Goal: Transaction & Acquisition: Purchase product/service

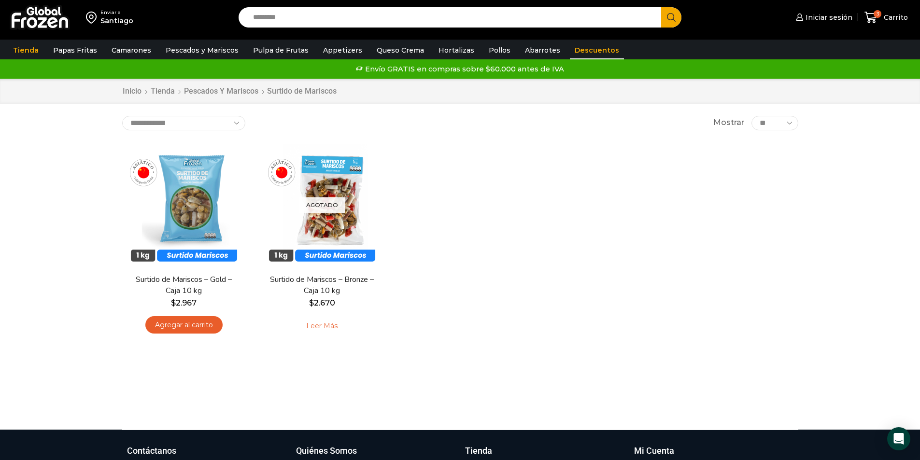
click at [572, 47] on link "Descuentos" at bounding box center [597, 50] width 54 height 18
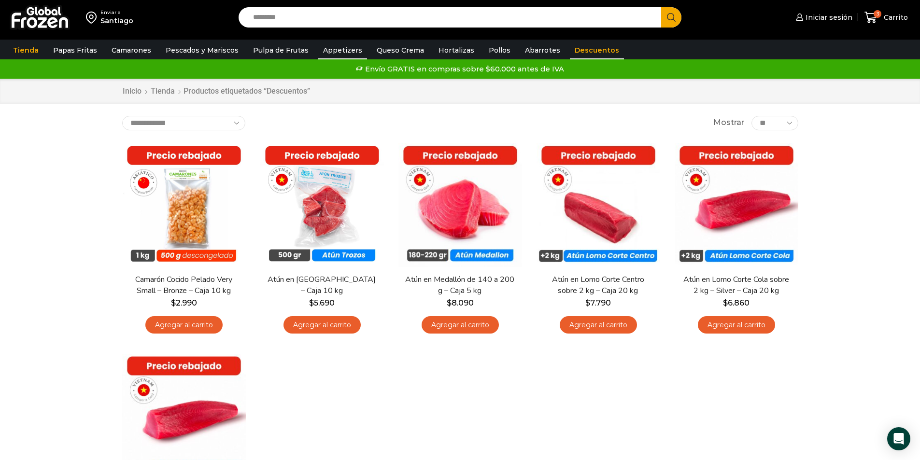
click at [344, 52] on link "Appetizers" at bounding box center [342, 50] width 49 height 18
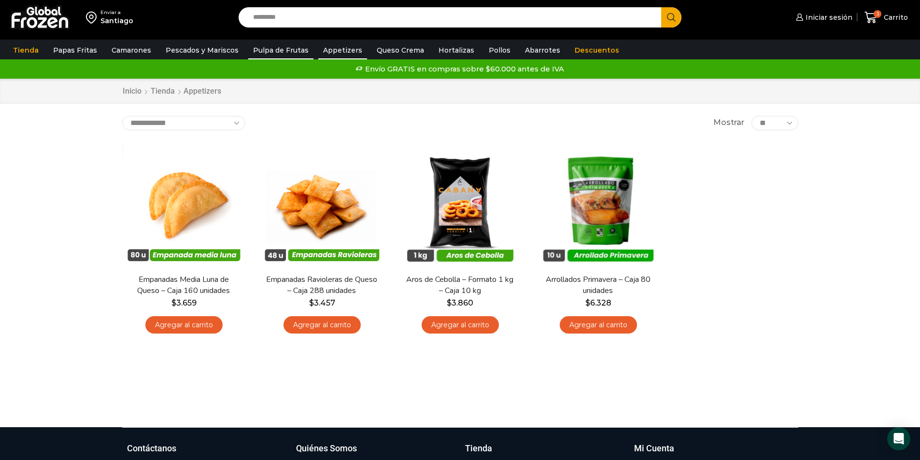
click at [287, 49] on link "Pulpa de Frutas" at bounding box center [280, 50] width 65 height 18
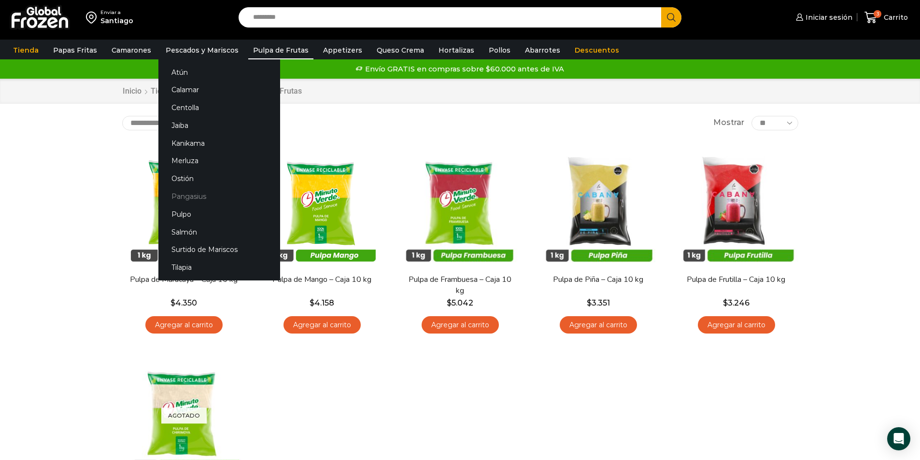
click at [200, 197] on link "Pangasius" at bounding box center [219, 197] width 122 height 18
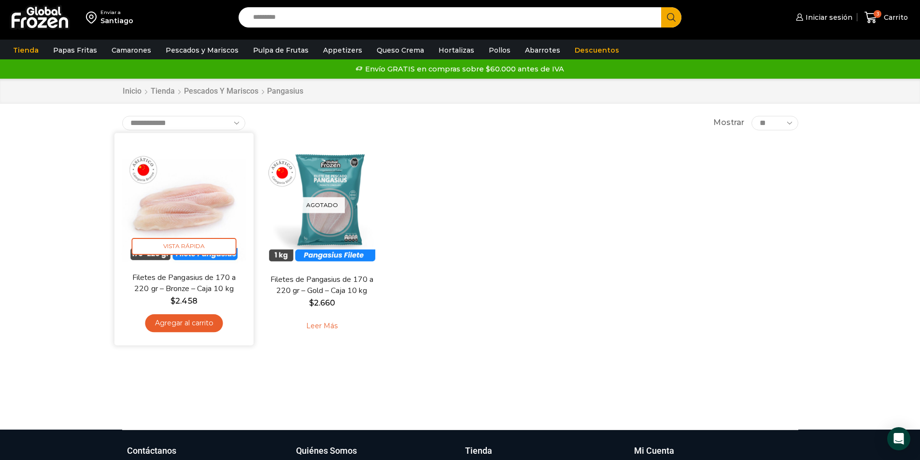
click at [188, 323] on link "Agregar al carrito" at bounding box center [184, 323] width 78 height 18
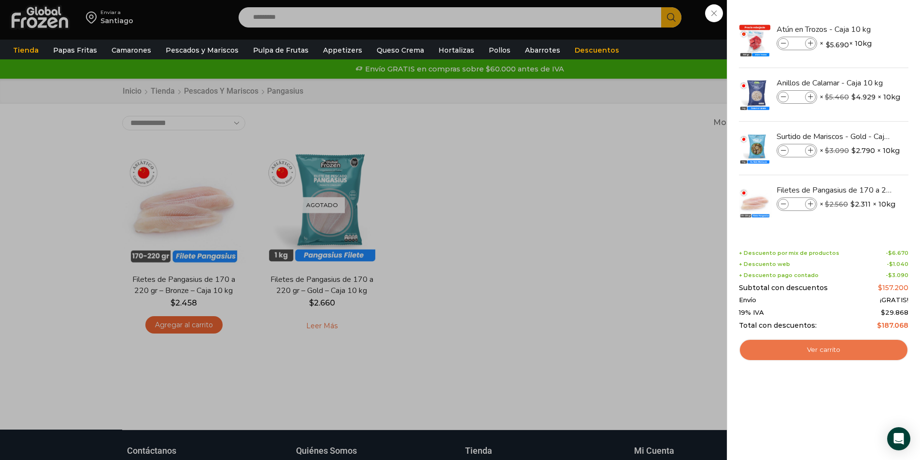
click at [820, 346] on link "Ver carrito" at bounding box center [824, 350] width 170 height 22
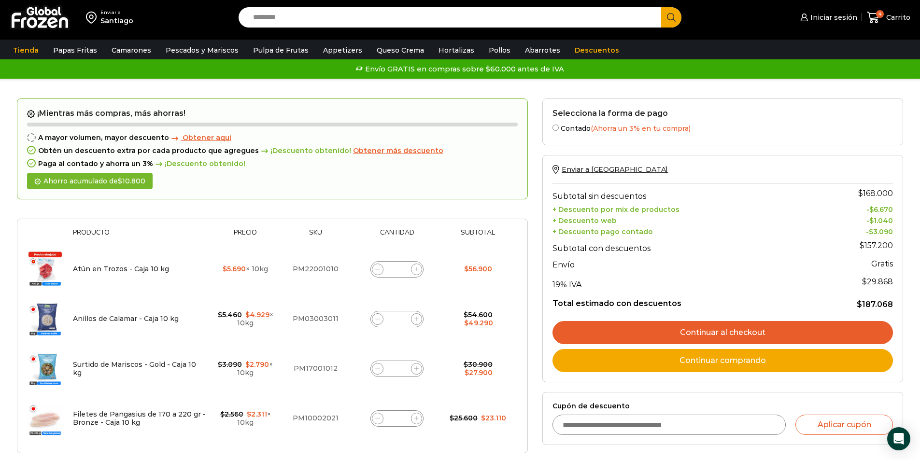
click at [214, 140] on span "Obtener aqui" at bounding box center [207, 137] width 49 height 9
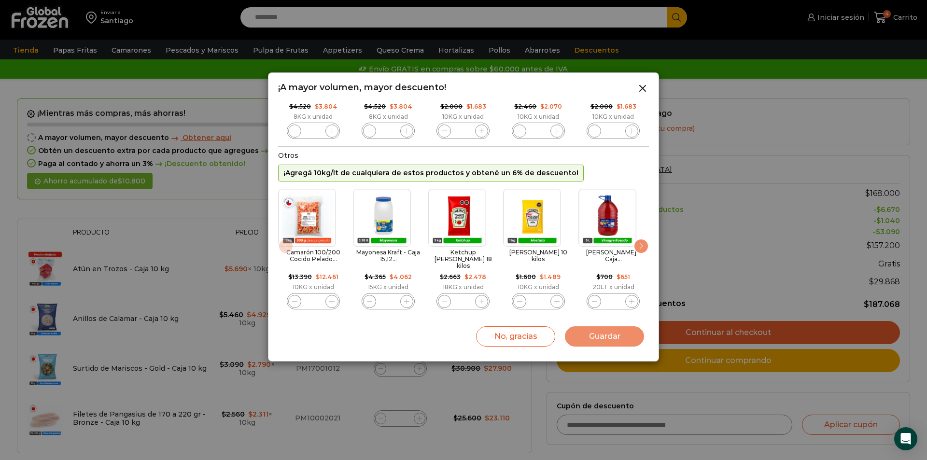
scroll to position [121, 0]
click at [640, 248] on div "Next slide" at bounding box center [641, 246] width 15 height 15
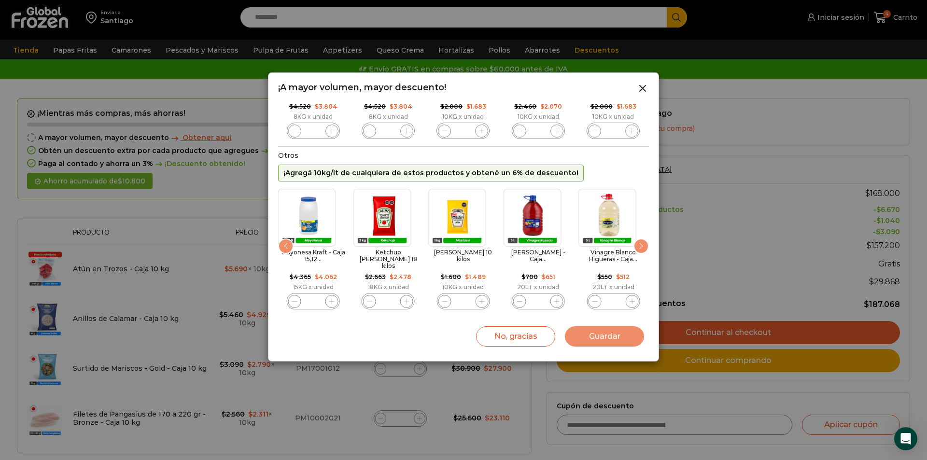
click at [638, 248] on div "Next slide" at bounding box center [641, 246] width 15 height 15
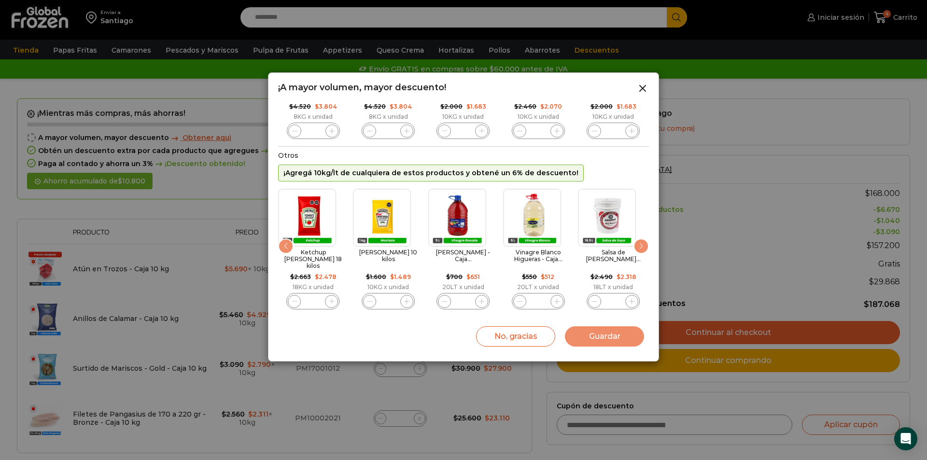
click at [637, 248] on div "Next slide" at bounding box center [641, 246] width 15 height 15
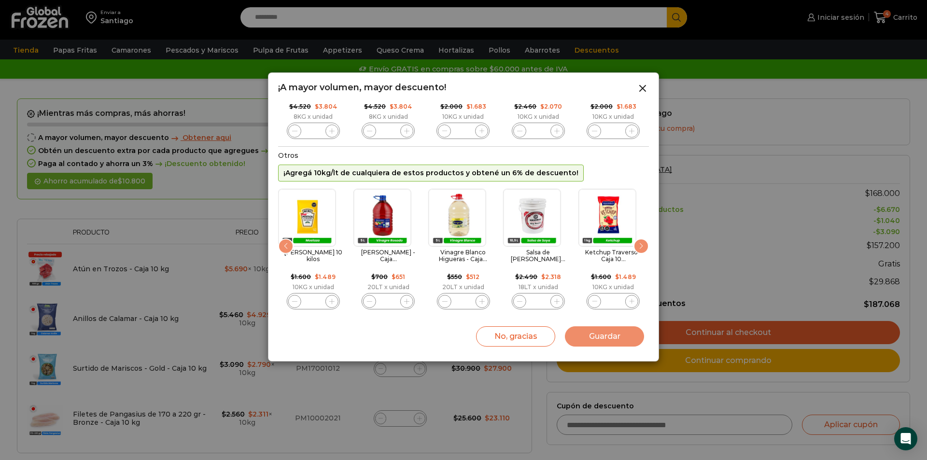
click at [637, 248] on div "Next slide" at bounding box center [641, 246] width 15 height 15
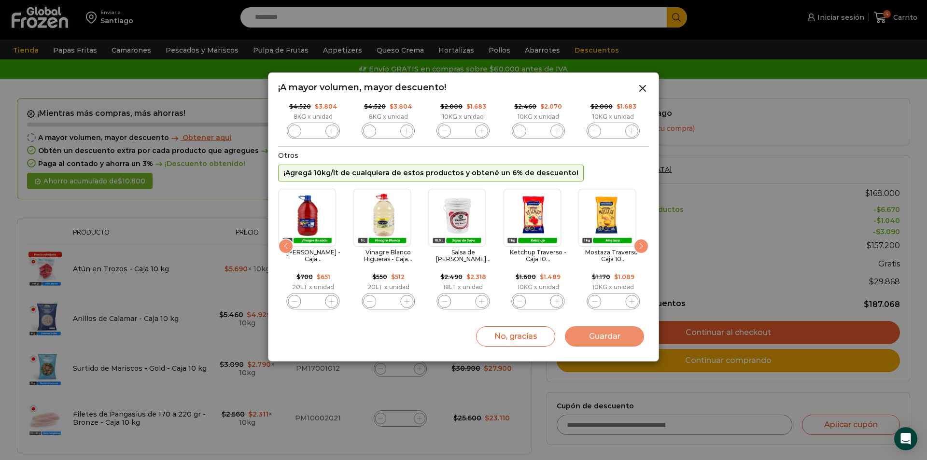
click at [636, 248] on div "Next slide" at bounding box center [641, 246] width 15 height 15
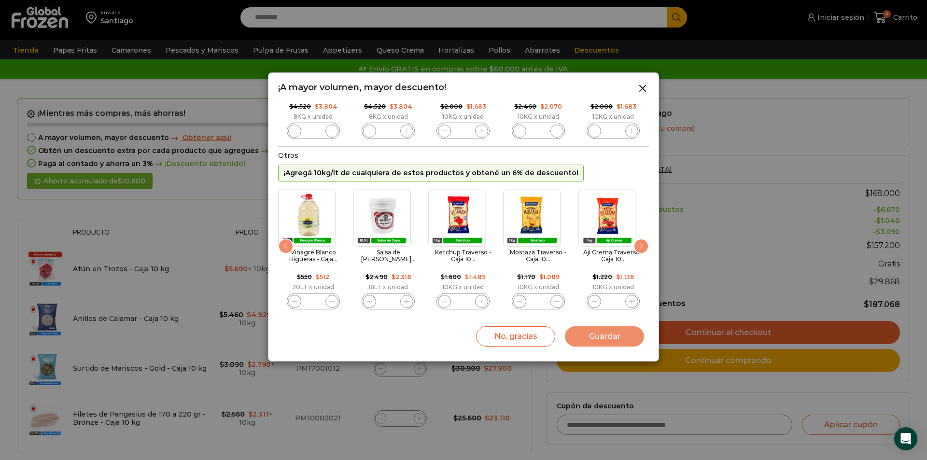
click at [636, 248] on div "Next slide" at bounding box center [641, 246] width 15 height 15
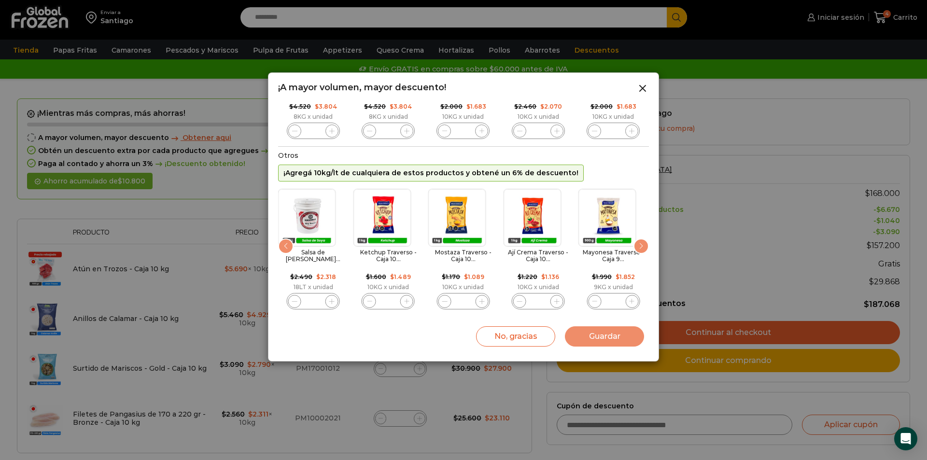
click at [636, 248] on div "Next slide" at bounding box center [641, 246] width 15 height 15
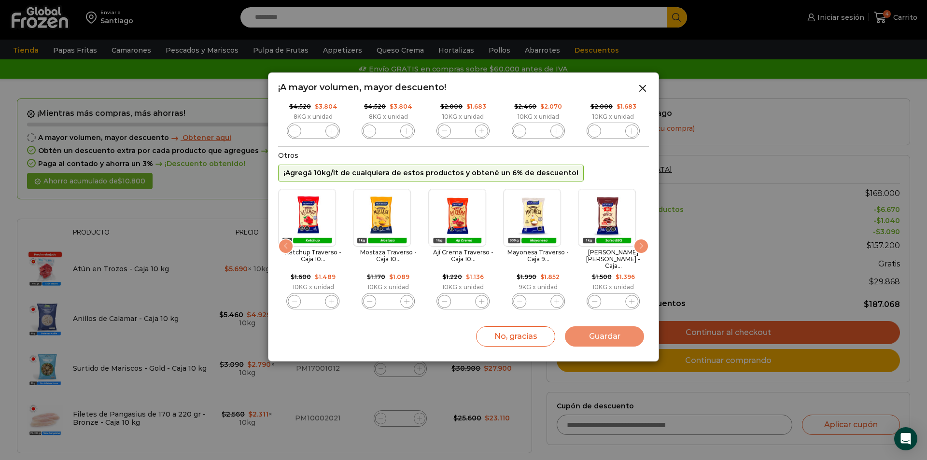
click at [636, 248] on div "Next slide" at bounding box center [641, 246] width 15 height 15
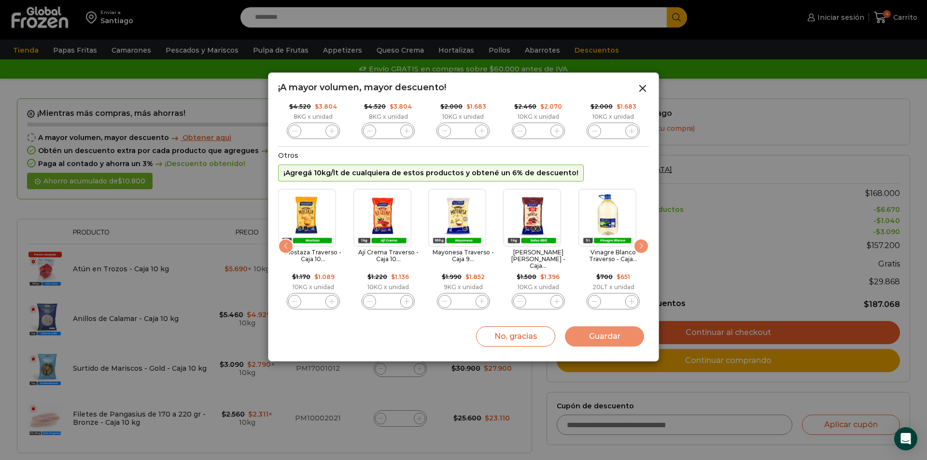
click at [483, 299] on icon "11 / 86" at bounding box center [481, 301] width 5 height 5
click at [484, 299] on icon "11 / 86" at bounding box center [481, 301] width 5 height 5
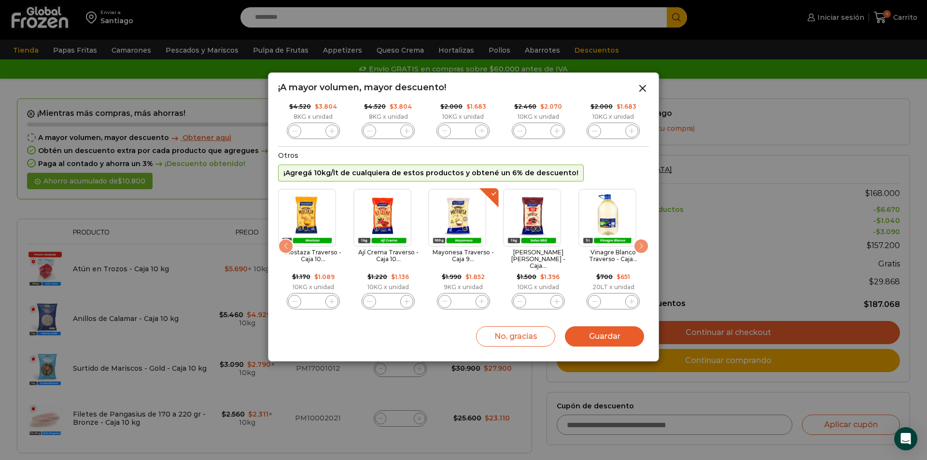
click at [484, 299] on icon "11 / 86" at bounding box center [481, 301] width 5 height 5
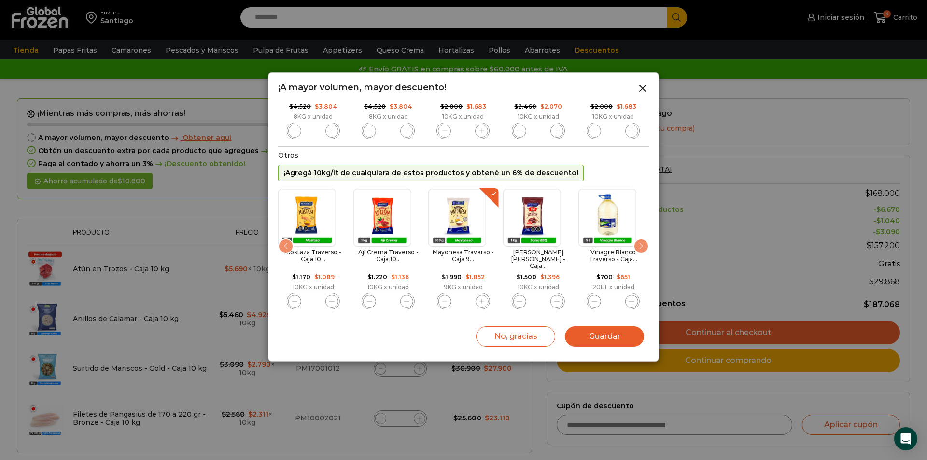
type input "**"
click at [642, 250] on div "Next slide" at bounding box center [641, 246] width 15 height 15
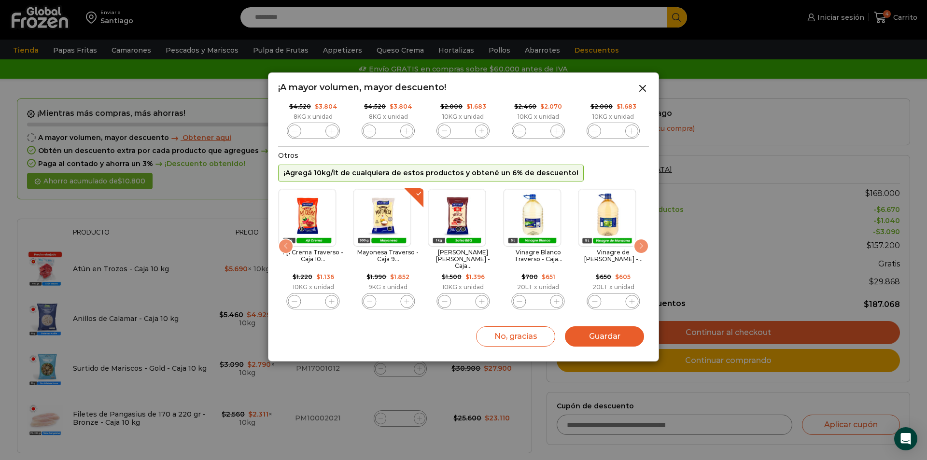
click at [642, 250] on div "Next slide" at bounding box center [641, 246] width 15 height 15
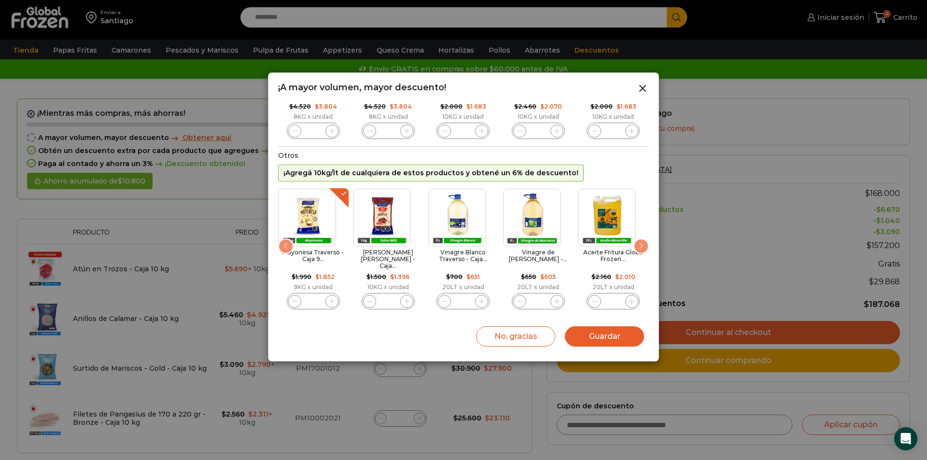
click at [642, 250] on div "Next slide" at bounding box center [641, 246] width 15 height 15
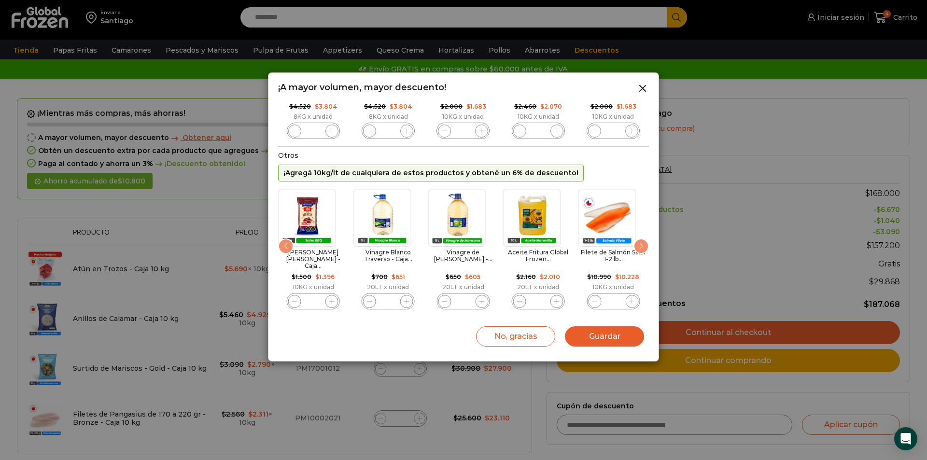
click at [637, 246] on div "Next slide" at bounding box center [641, 246] width 15 height 15
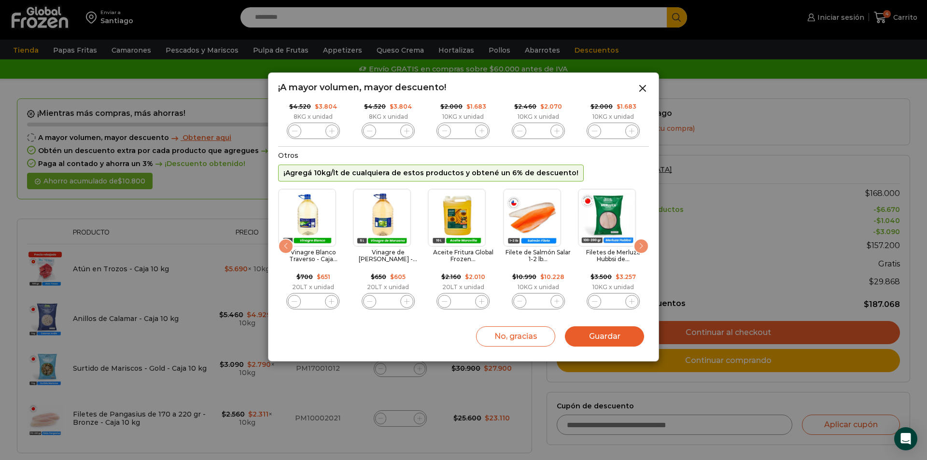
click at [637, 245] on div "Next slide" at bounding box center [641, 246] width 15 height 15
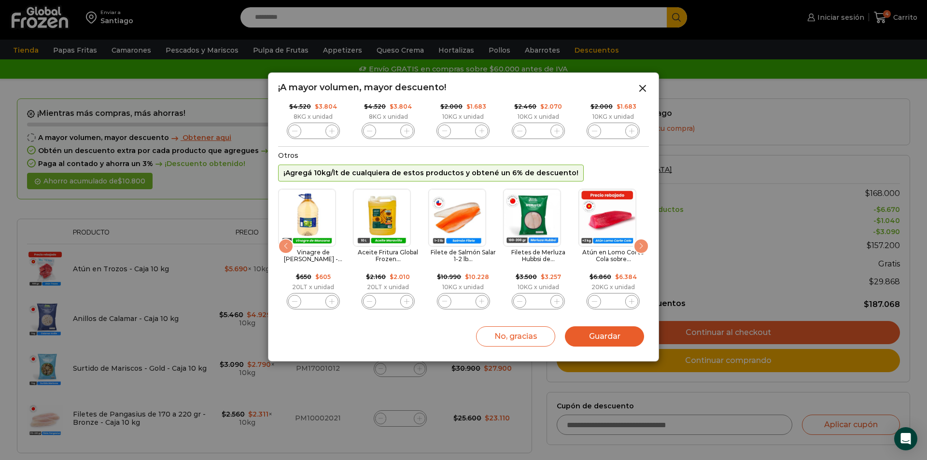
click at [637, 245] on div "Next slide" at bounding box center [641, 246] width 15 height 15
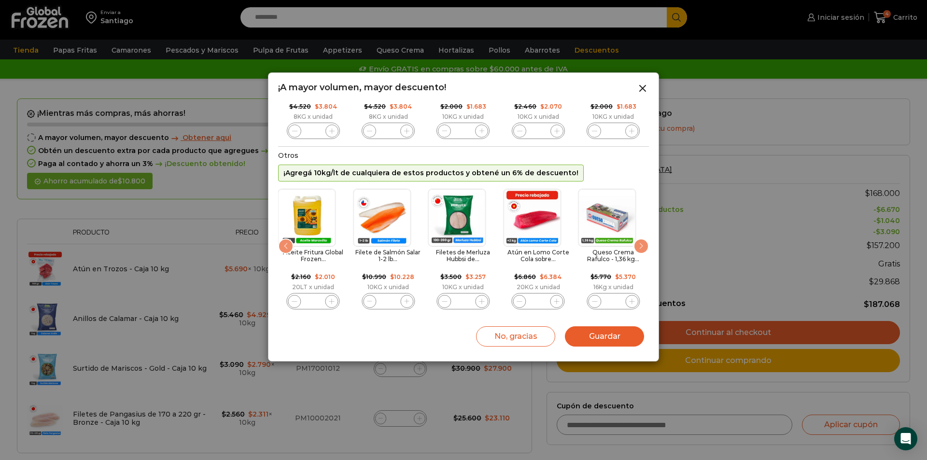
click at [637, 245] on div "Next slide" at bounding box center [641, 246] width 15 height 15
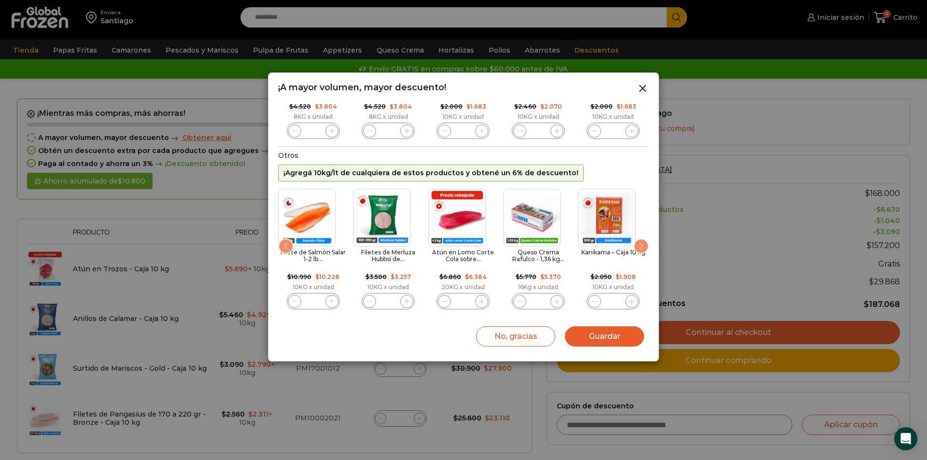
click at [637, 243] on div "Next slide" at bounding box center [641, 246] width 15 height 15
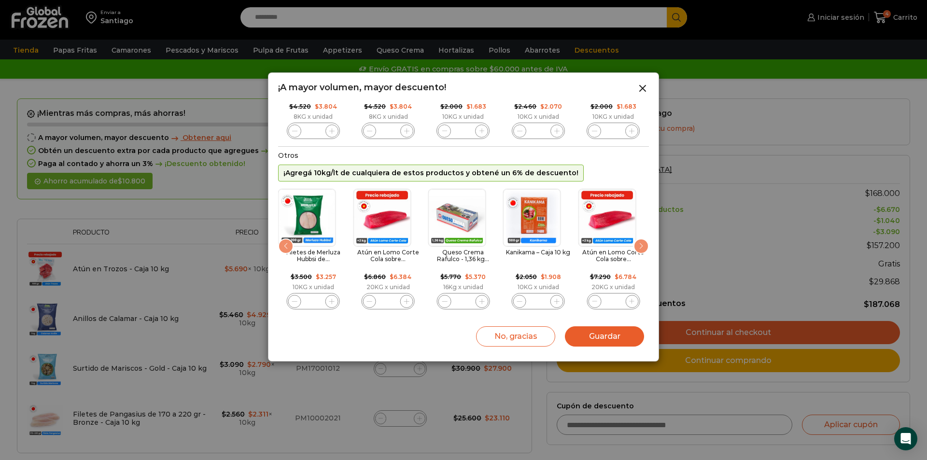
click at [637, 243] on div "Next slide" at bounding box center [641, 246] width 15 height 15
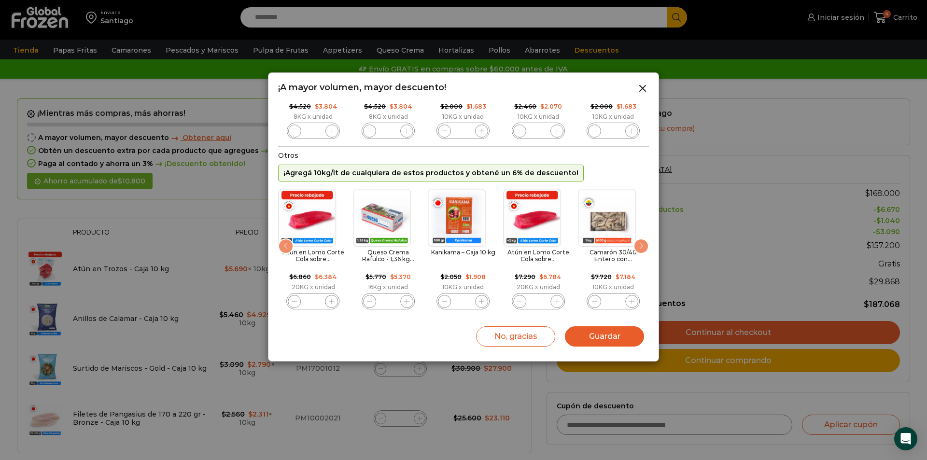
click at [637, 243] on div "Next slide" at bounding box center [641, 246] width 15 height 15
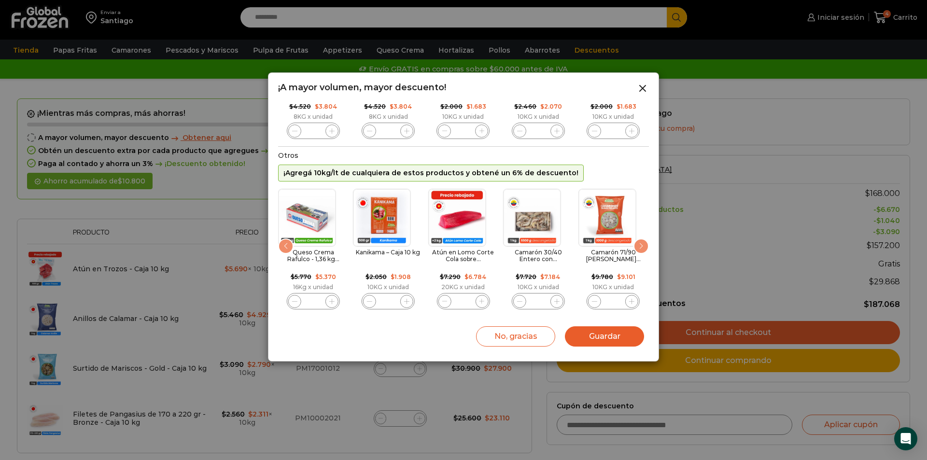
click at [637, 243] on div "Next slide" at bounding box center [641, 246] width 15 height 15
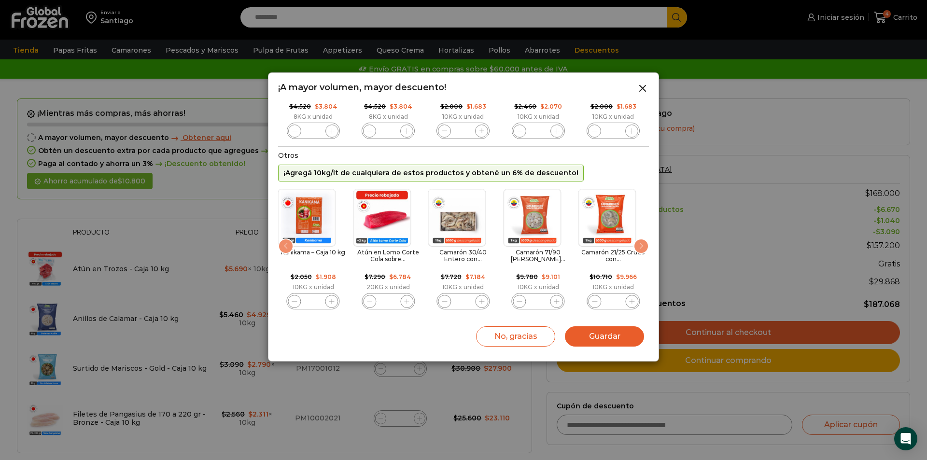
click at [636, 243] on div "Next slide" at bounding box center [641, 246] width 15 height 15
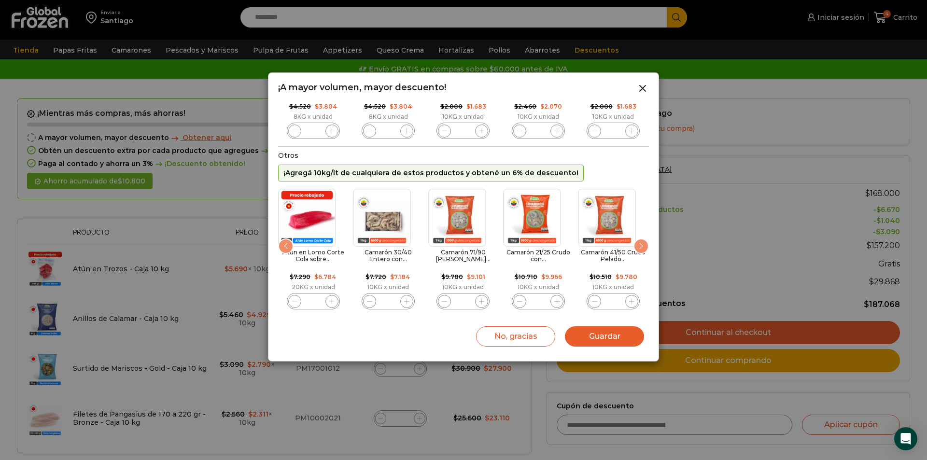
click at [636, 243] on div "Next slide" at bounding box center [641, 246] width 15 height 15
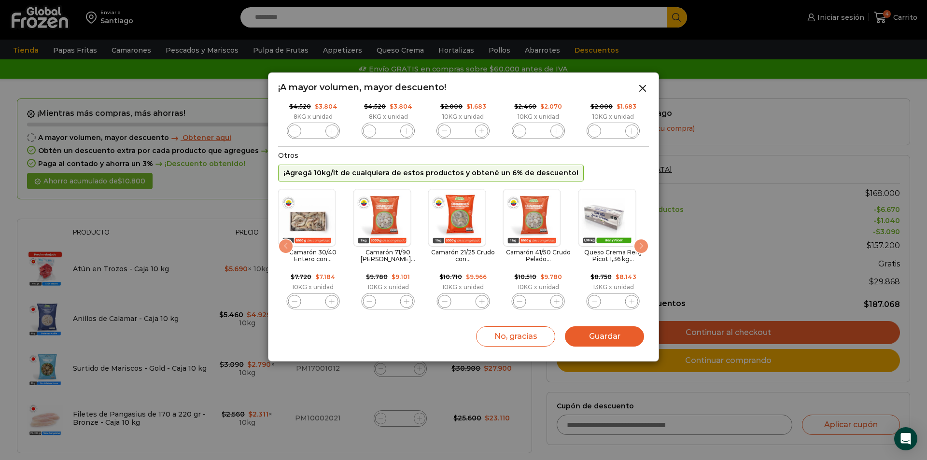
click at [636, 243] on div "Next slide" at bounding box center [641, 246] width 15 height 15
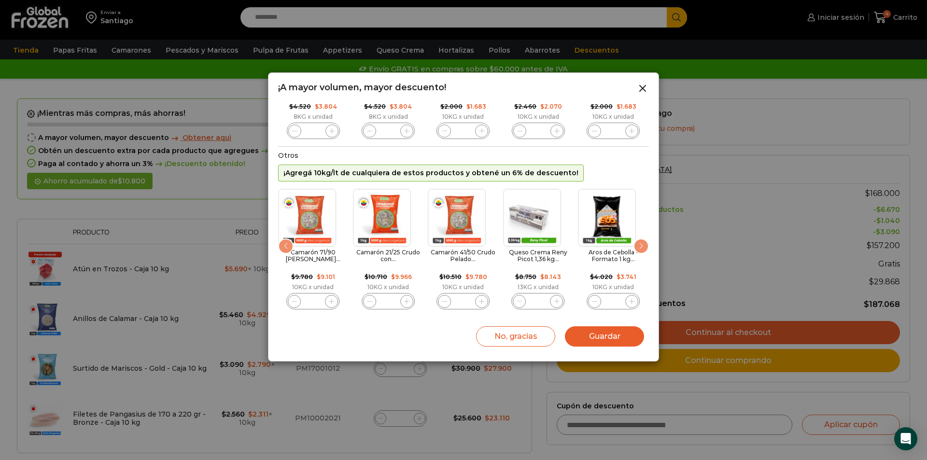
click at [636, 243] on div "Next slide" at bounding box center [641, 246] width 15 height 15
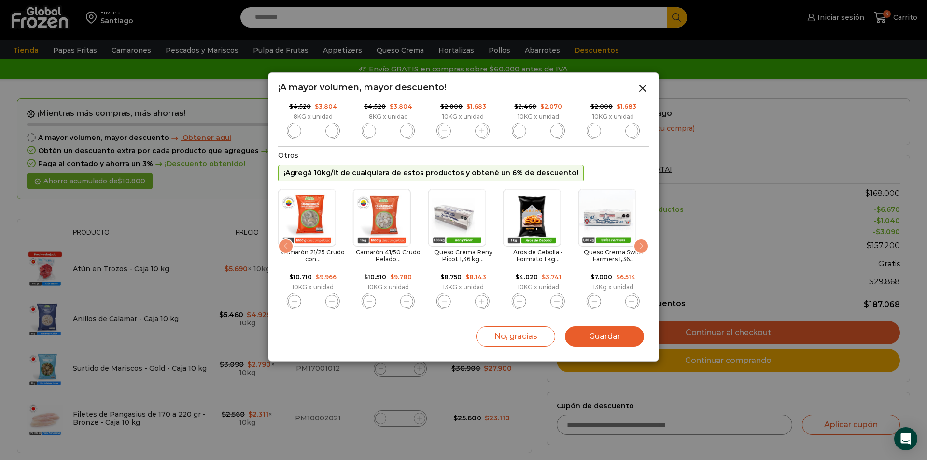
click at [636, 243] on div "Next slide" at bounding box center [641, 246] width 15 height 15
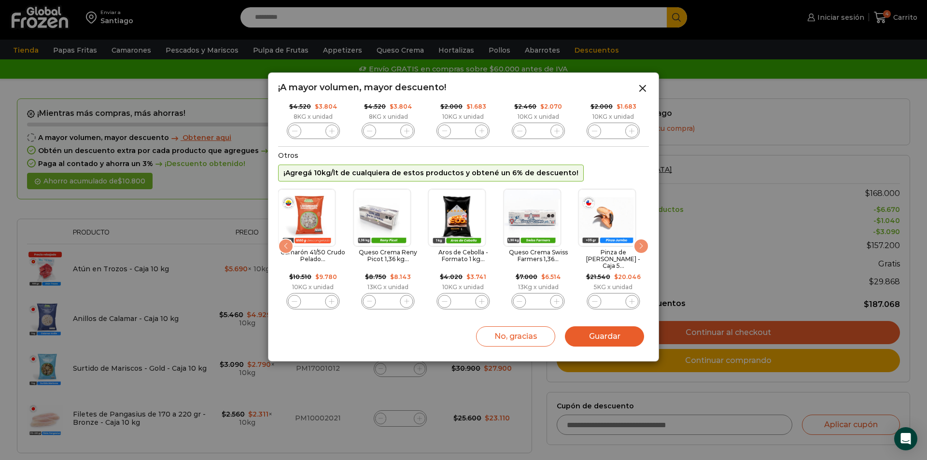
click at [636, 243] on div "Next slide" at bounding box center [641, 246] width 15 height 15
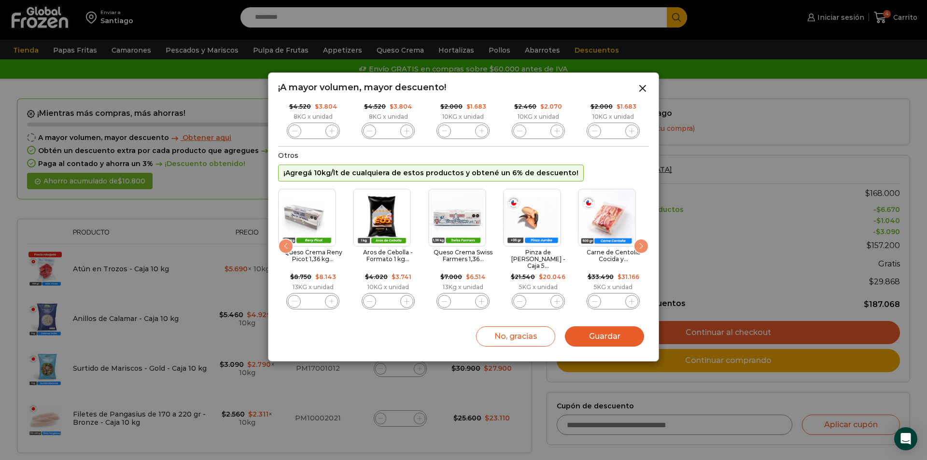
click at [636, 243] on div "Next slide" at bounding box center [641, 246] width 15 height 15
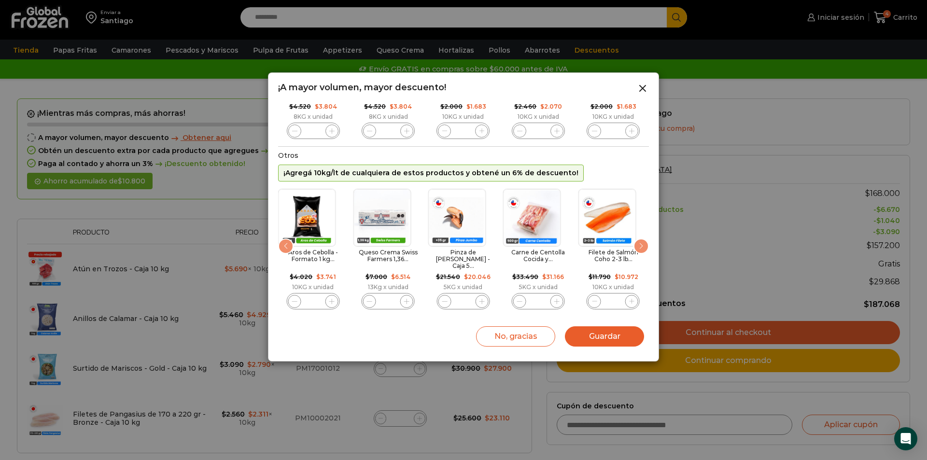
click at [636, 243] on div "Next slide" at bounding box center [641, 246] width 15 height 15
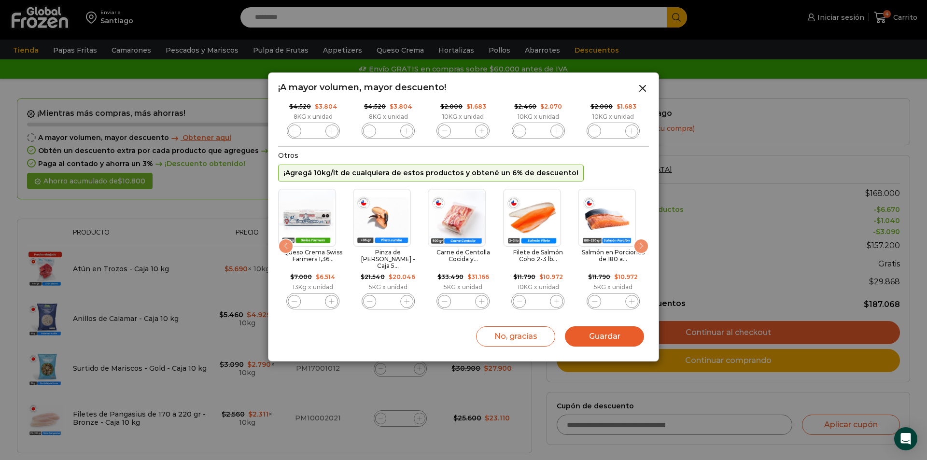
click at [636, 243] on div "Next slide" at bounding box center [641, 246] width 15 height 15
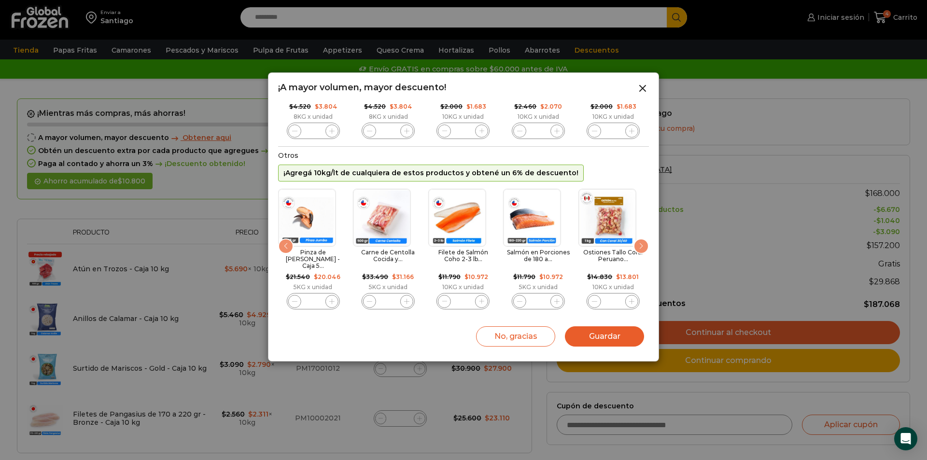
click at [636, 243] on div "Next slide" at bounding box center [641, 246] width 15 height 15
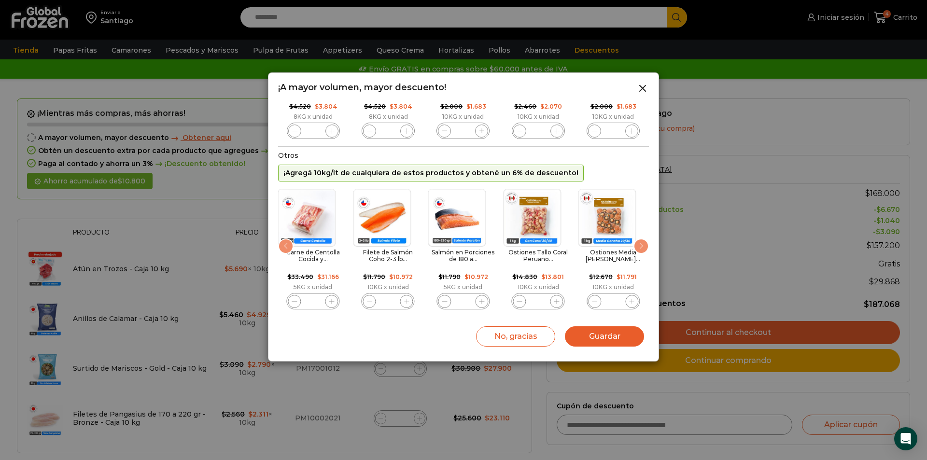
click at [636, 243] on div "Next slide" at bounding box center [641, 246] width 15 height 15
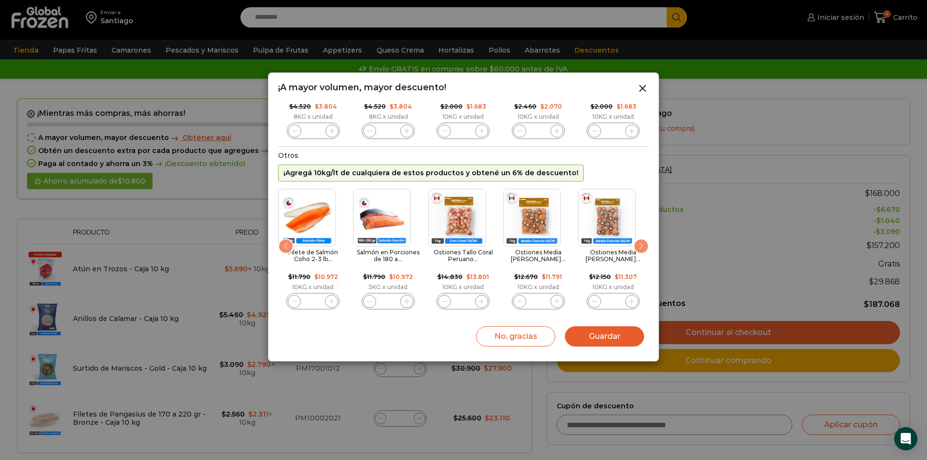
click at [636, 243] on div "Next slide" at bounding box center [641, 246] width 15 height 15
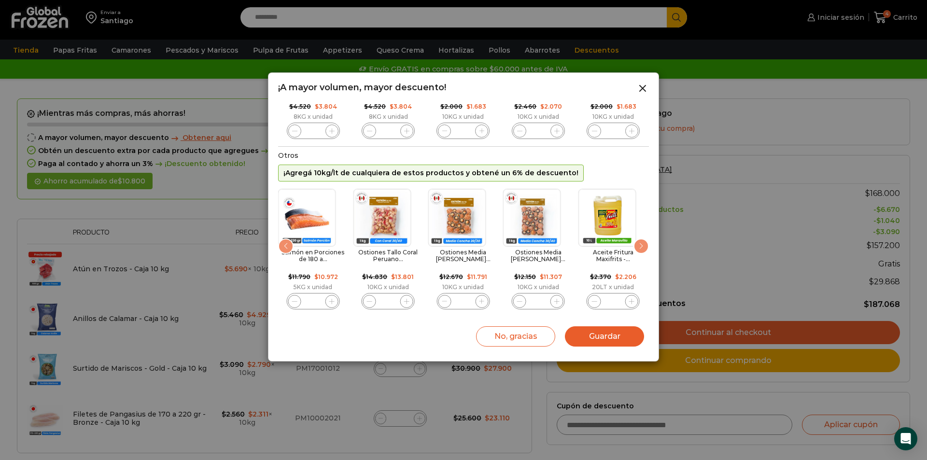
click at [636, 243] on div "Next slide" at bounding box center [641, 246] width 15 height 15
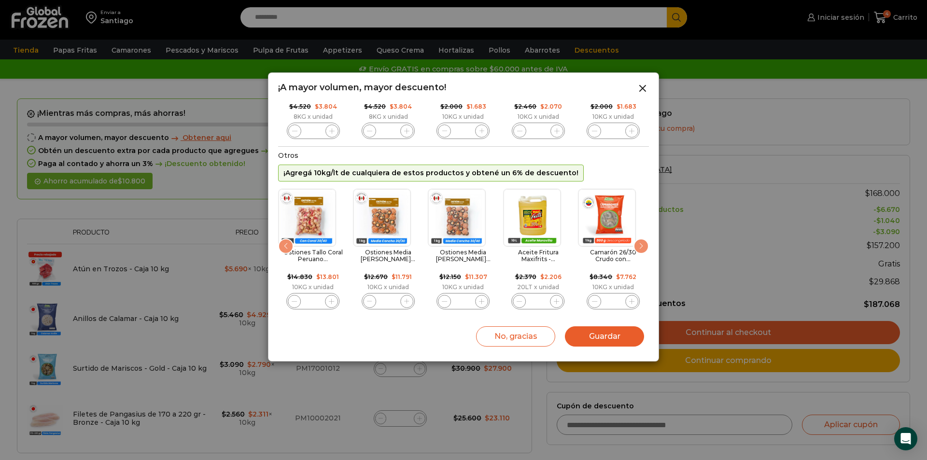
click at [636, 243] on div "Next slide" at bounding box center [641, 246] width 15 height 15
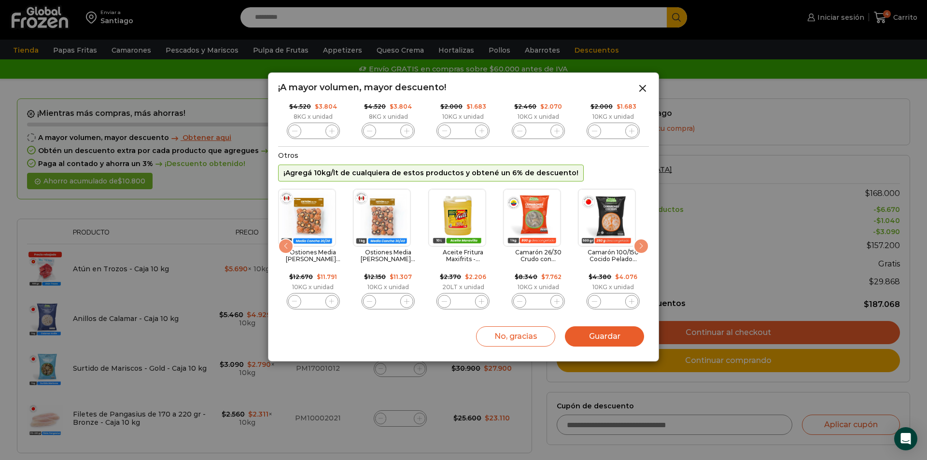
click at [636, 243] on div "Next slide" at bounding box center [641, 246] width 15 height 15
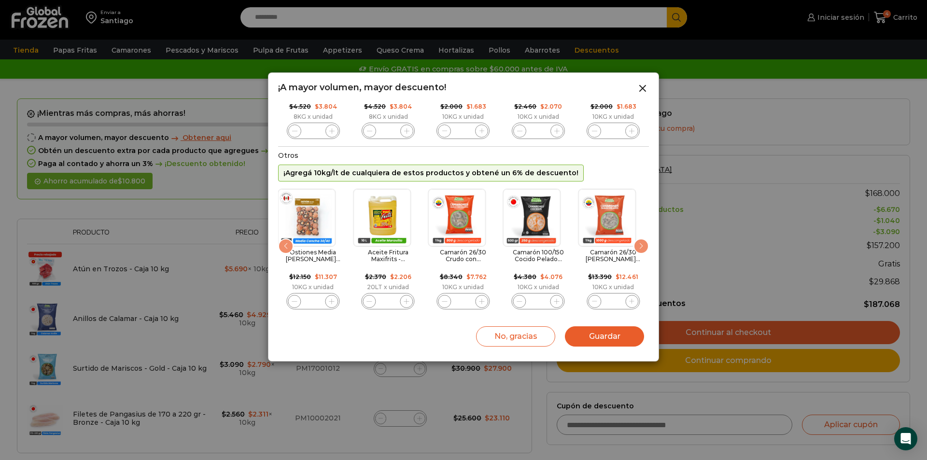
click at [636, 243] on div "Next slide" at bounding box center [641, 246] width 15 height 15
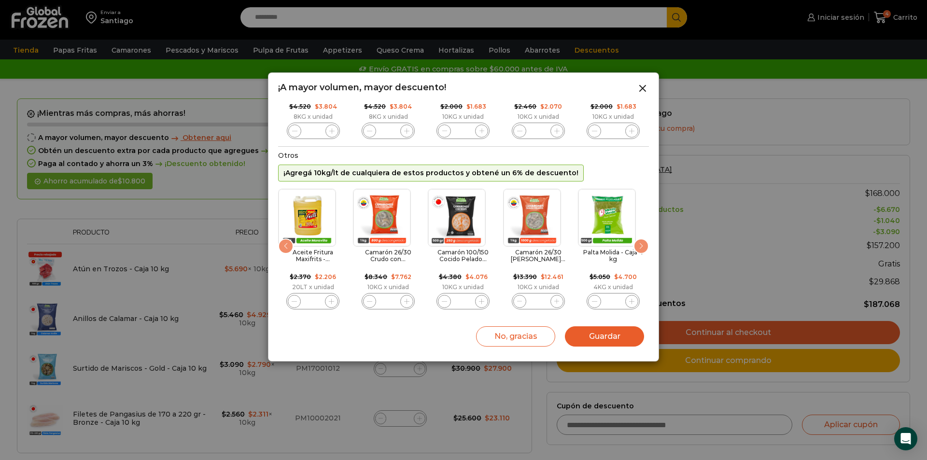
click at [636, 243] on div "Next slide" at bounding box center [641, 246] width 15 height 15
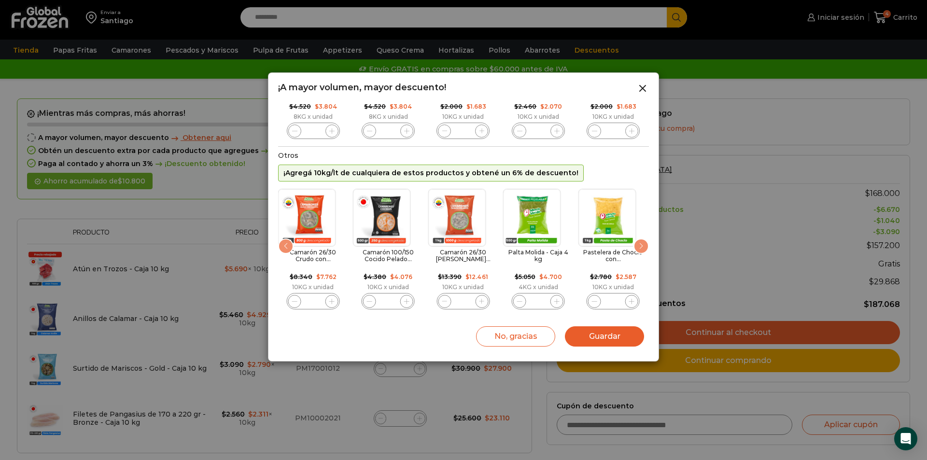
click at [636, 243] on div "Next slide" at bounding box center [641, 246] width 15 height 15
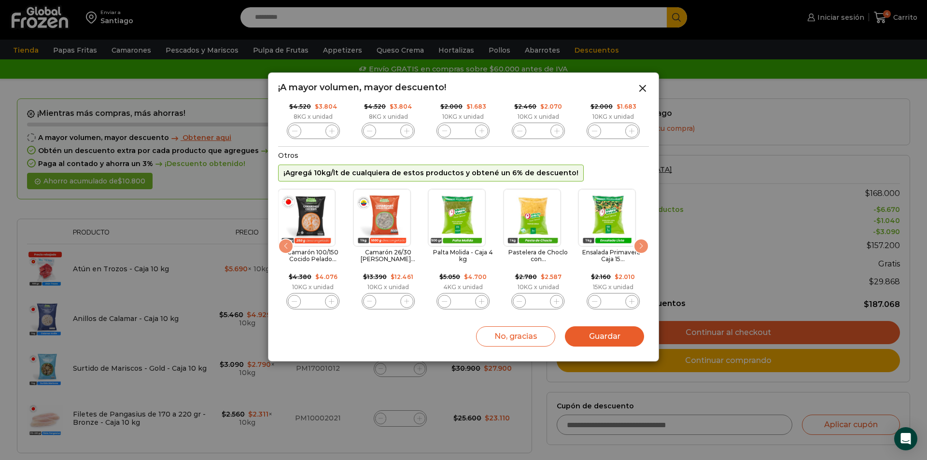
click at [636, 243] on div "Next slide" at bounding box center [641, 246] width 15 height 15
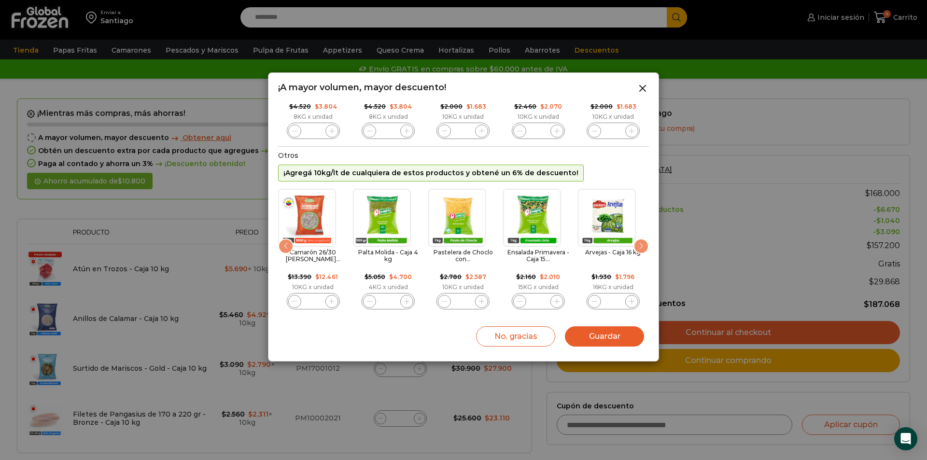
click at [610, 337] on button "Guardar" at bounding box center [604, 337] width 79 height 20
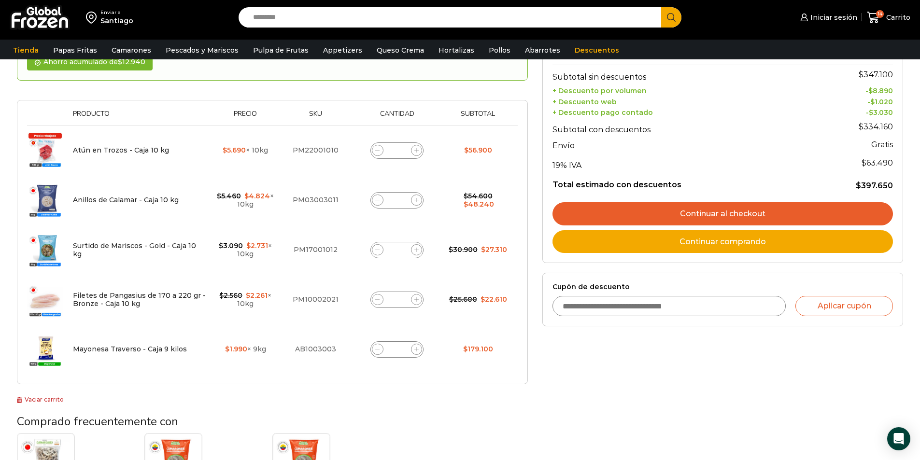
scroll to position [193, 0]
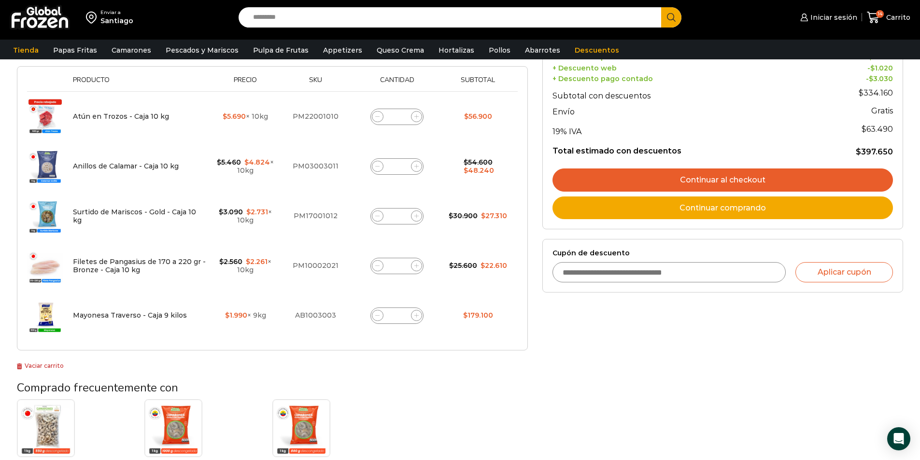
click at [378, 316] on icon at bounding box center [377, 315] width 4 height 4
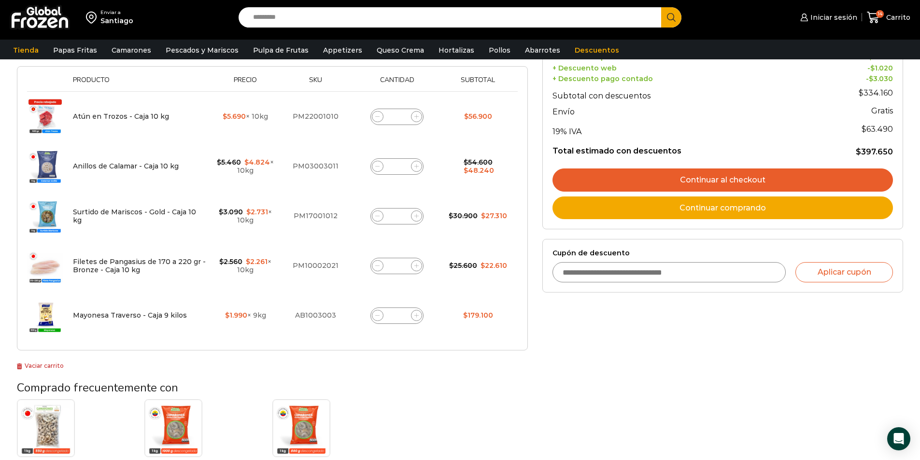
click at [378, 316] on icon at bounding box center [377, 315] width 4 height 4
type input "*"
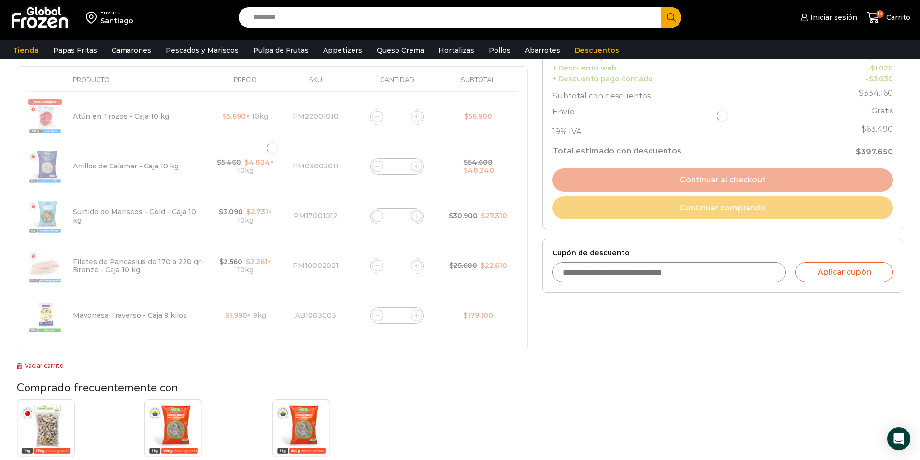
click at [378, 315] on div at bounding box center [272, 148] width 511 height 405
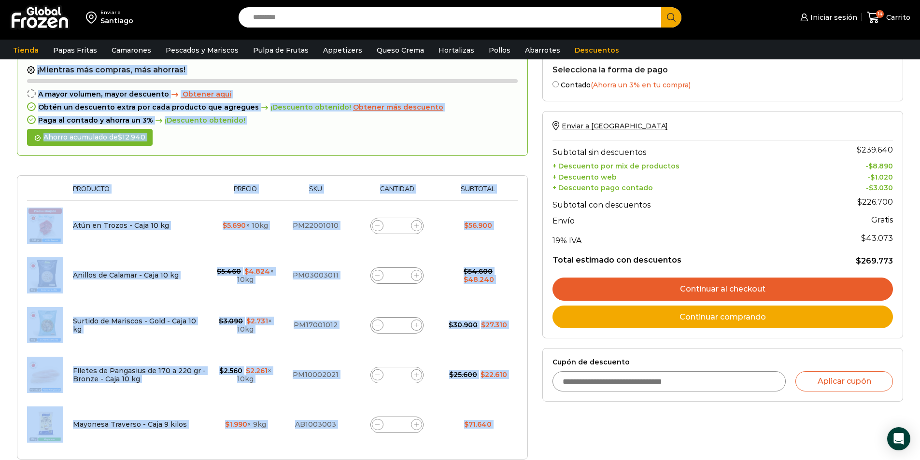
scroll to position [103, 0]
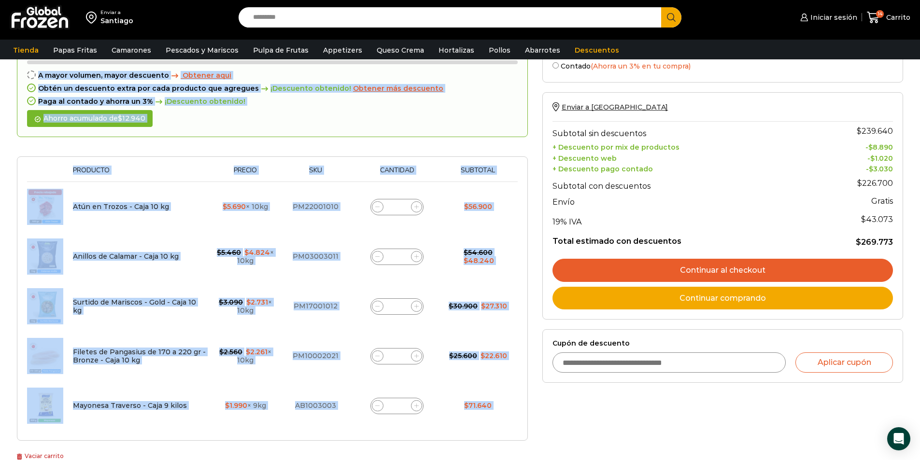
click at [378, 407] on icon at bounding box center [377, 406] width 4 height 4
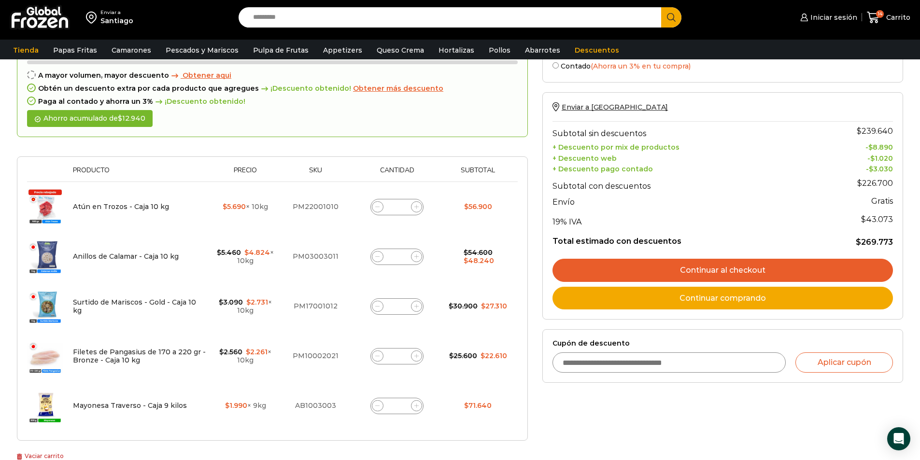
click at [378, 407] on icon at bounding box center [377, 406] width 4 height 4
type input "*"
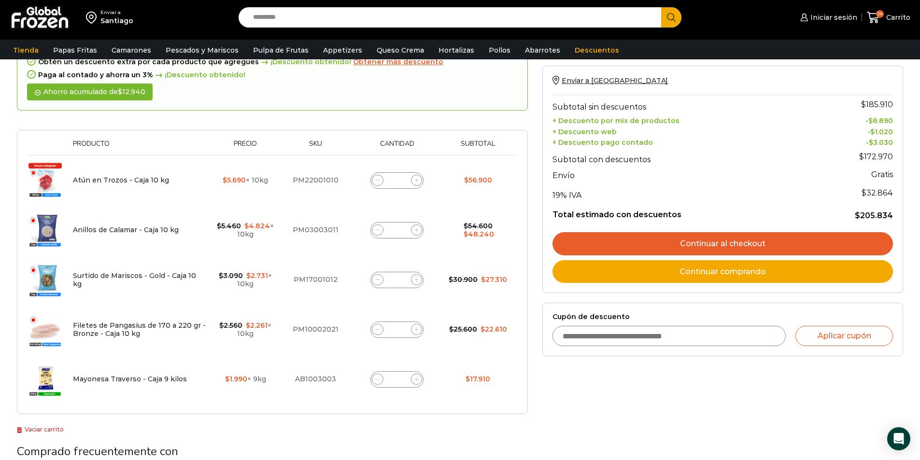
scroll to position [151, 0]
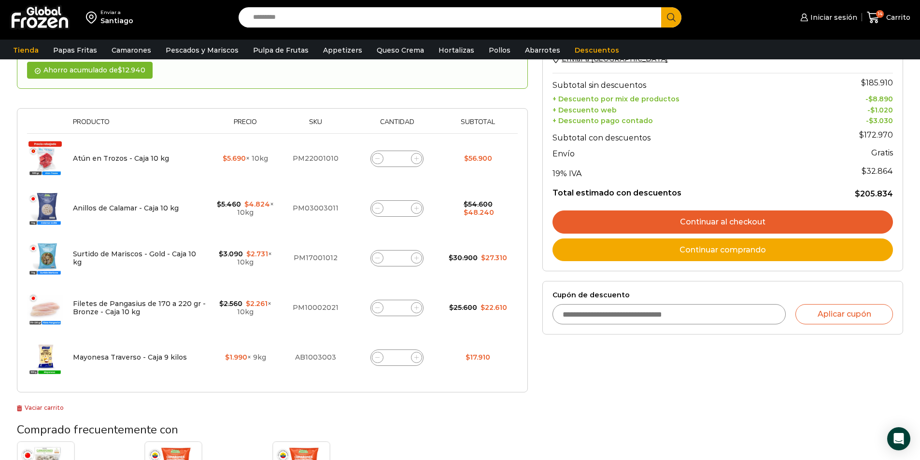
click at [529, 409] on div "¡Mientras más compras, más ahorras! A mayor volumen, mayor descuento Obtener aq…" at bounding box center [273, 276] width 526 height 576
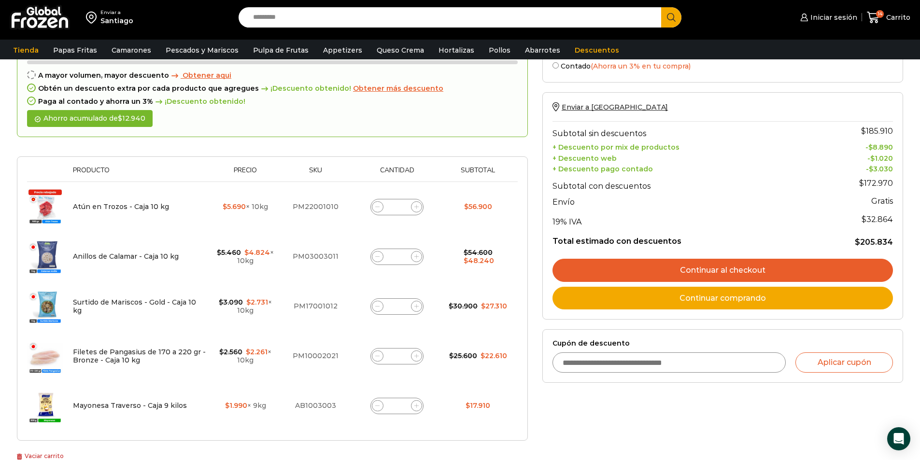
click at [621, 425] on div "Selecciona la forma de pago Contado (Ahorra un 3% en tu compra) Seleccionar Env…" at bounding box center [722, 324] width 375 height 576
click at [685, 368] on input "Cupón de descuento" at bounding box center [670, 363] width 234 height 20
paste input "**********"
type input "**********"
click at [819, 359] on button "Aplicar cupón" at bounding box center [845, 363] width 98 height 20
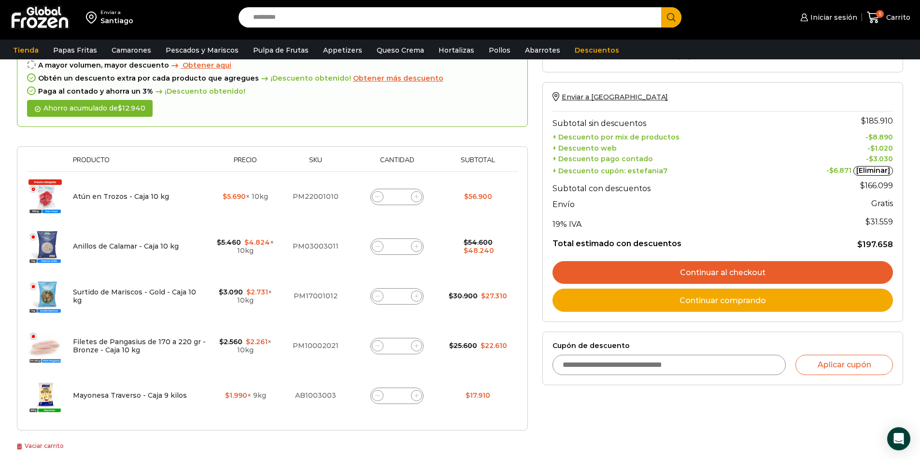
scroll to position [145, 0]
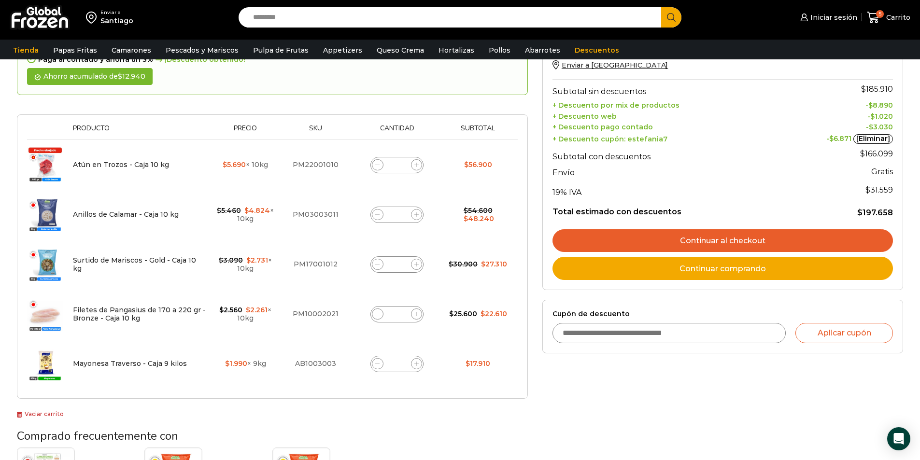
click at [730, 242] on link "Continuar al checkout" at bounding box center [723, 240] width 341 height 23
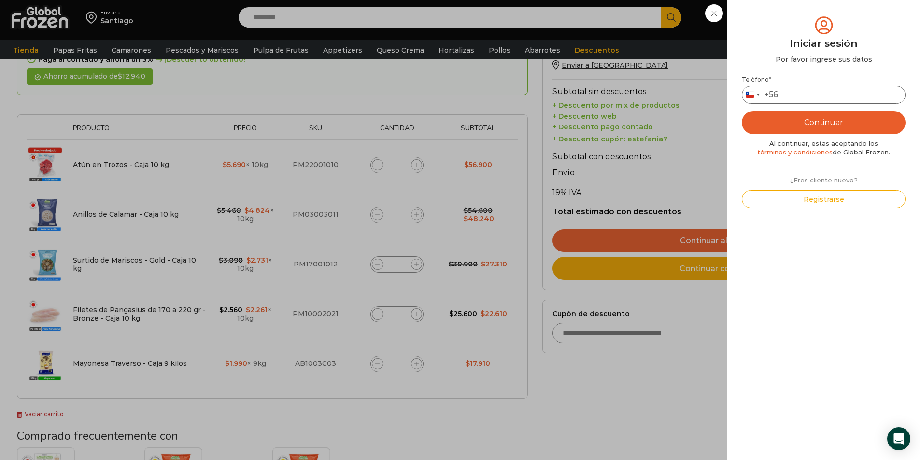
click at [819, 93] on input "Teléfono *" at bounding box center [824, 95] width 164 height 18
click at [839, 128] on button "Continuar" at bounding box center [824, 122] width 164 height 23
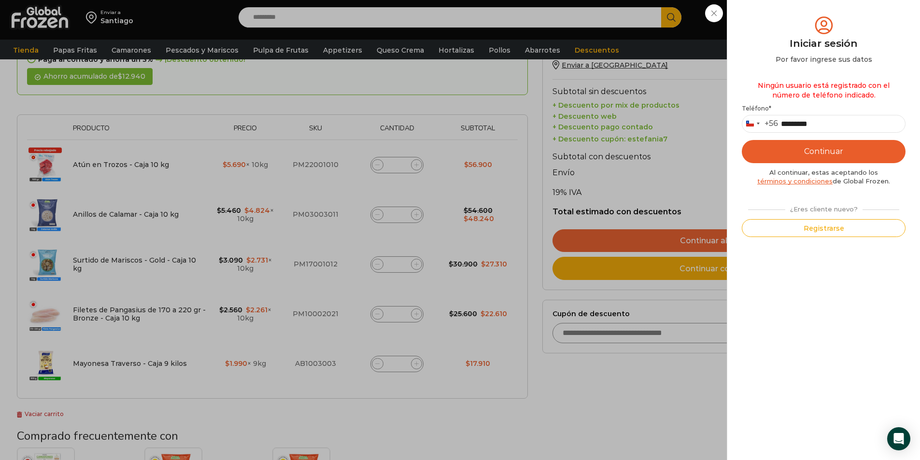
click at [826, 152] on button "Continuar" at bounding box center [824, 151] width 164 height 23
click at [790, 152] on button "Continuar" at bounding box center [824, 151] width 164 height 23
click at [798, 27] on div "Iniciar sesión Mi cuenta Login Register Iniciar sesión Por favor ingrese sus da…" at bounding box center [827, 17] width 59 height 19
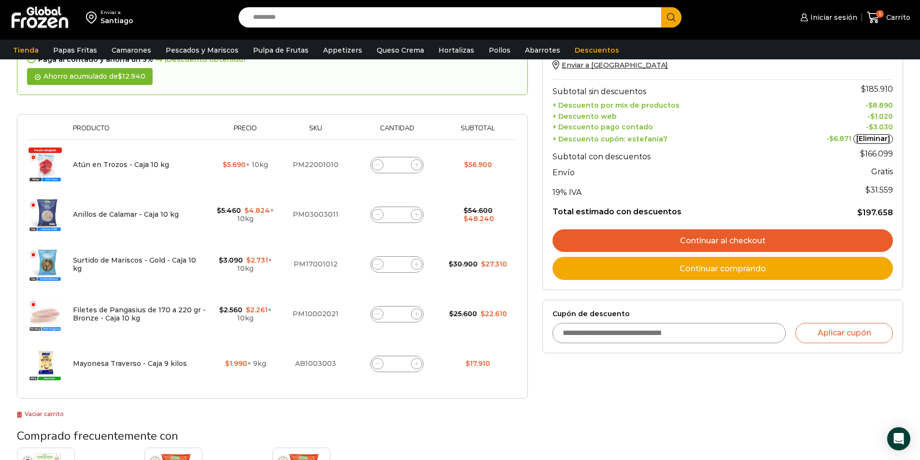
click at [687, 442] on div "Selecciona la forma de pago Contado (Ahorra un 3% en tu compra) Seleccionar Env…" at bounding box center [722, 282] width 375 height 576
click at [742, 245] on link "Continuar al checkout" at bounding box center [723, 240] width 341 height 23
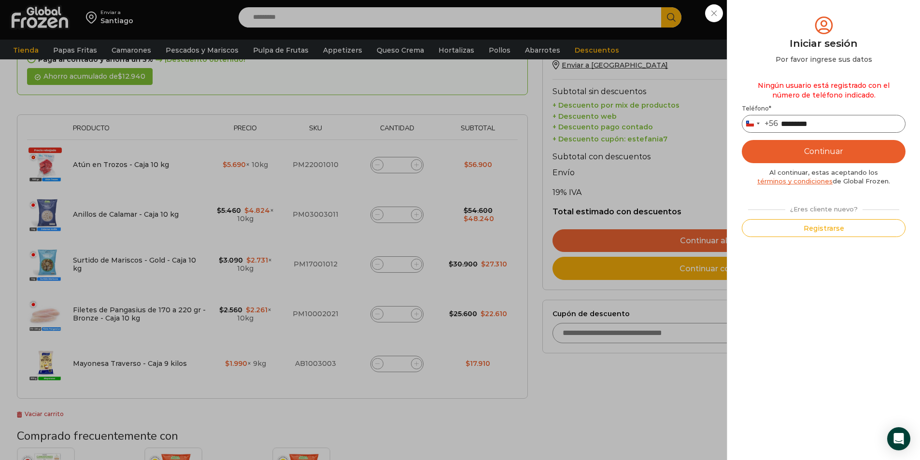
click at [785, 123] on input "*********" at bounding box center [824, 124] width 164 height 18
click at [742, 140] on button "Continuar" at bounding box center [824, 151] width 164 height 23
click at [807, 153] on button "Continuar" at bounding box center [824, 151] width 164 height 23
drag, startPoint x: 826, startPoint y: 123, endPoint x: 745, endPoint y: 125, distance: 81.7
click at [745, 125] on div "Chile +56 +56 Argentina +54 Chile +56 ********" at bounding box center [824, 124] width 164 height 18
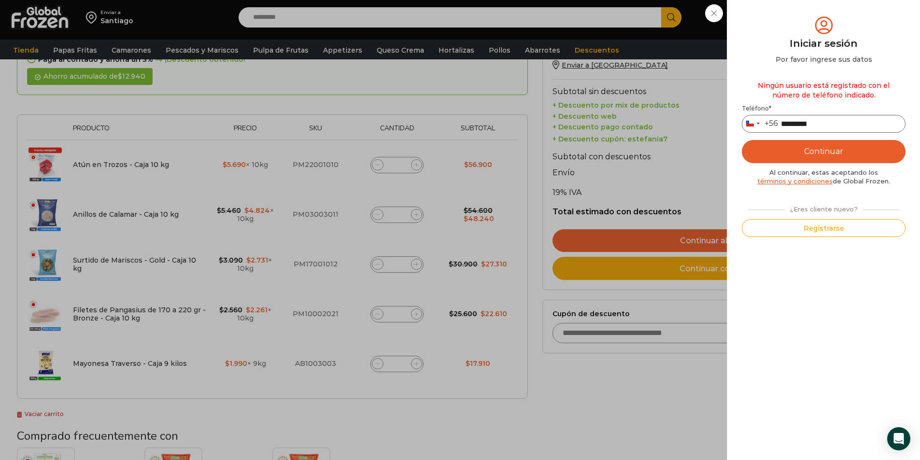
type input "*********"
click at [812, 157] on button "Continuar" at bounding box center [824, 151] width 164 height 23
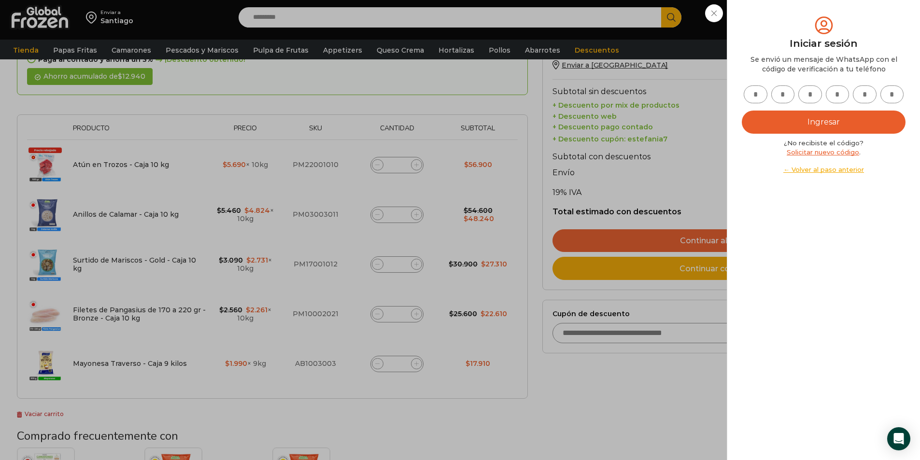
click at [758, 98] on input "text" at bounding box center [756, 94] width 24 height 18
type input "*"
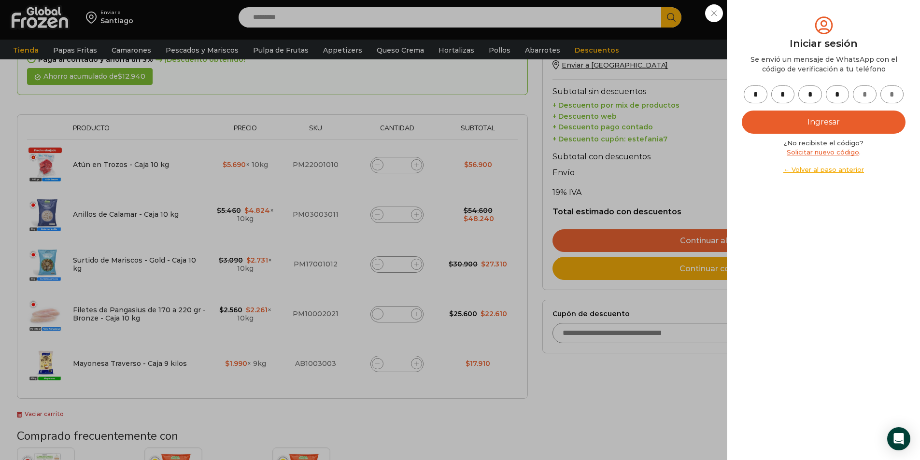
type input "*"
click at [776, 118] on button "Ingresar" at bounding box center [824, 122] width 164 height 23
click at [829, 121] on button "Ingresar" at bounding box center [824, 122] width 164 height 23
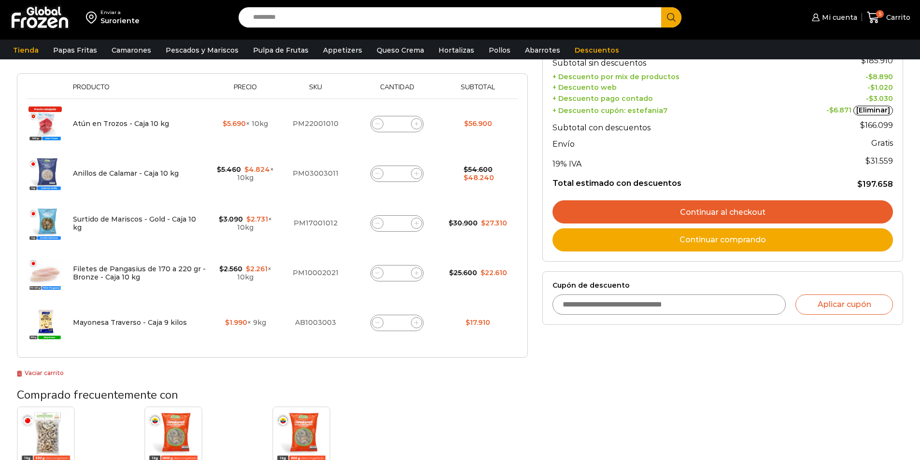
scroll to position [193, 0]
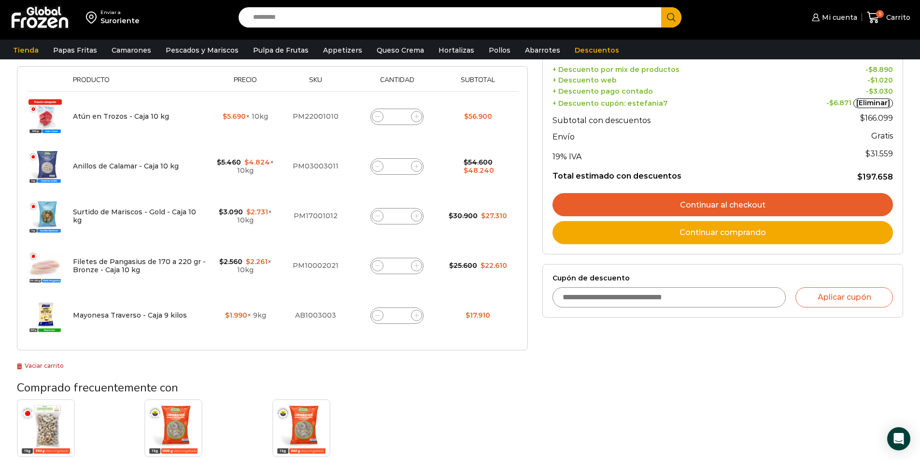
click at [706, 207] on link "Continuar al checkout" at bounding box center [723, 204] width 341 height 23
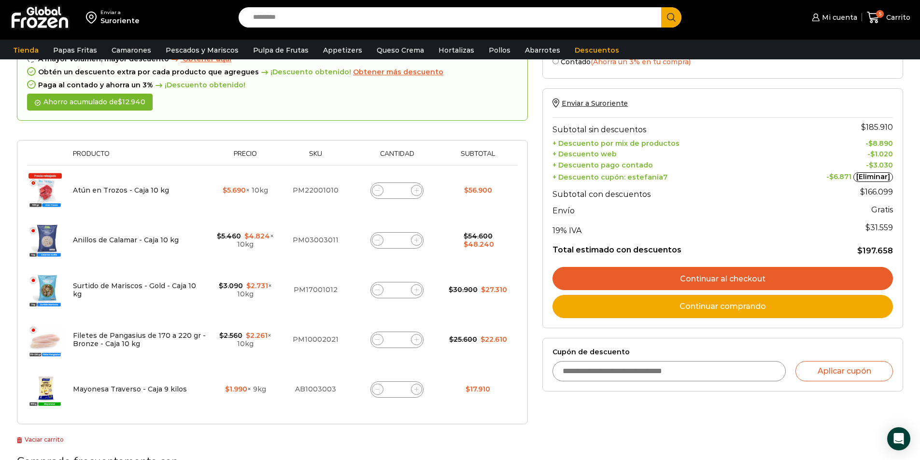
scroll to position [97, 0]
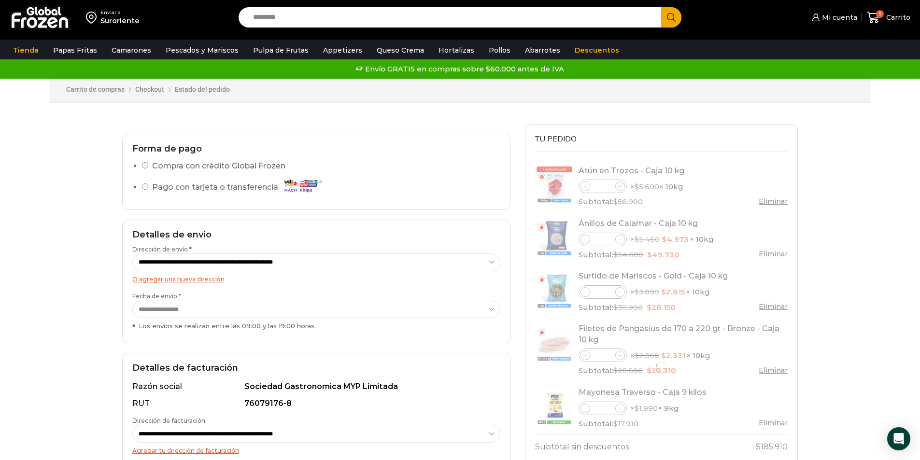
select select "*"
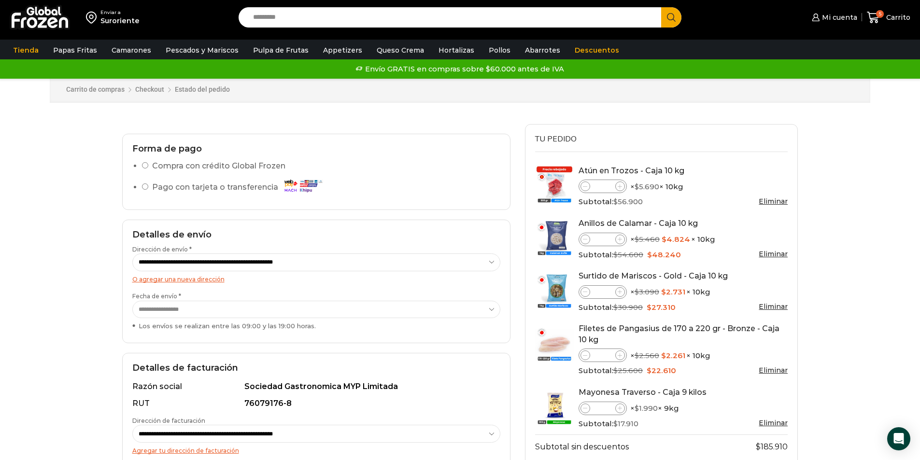
click at [55, 265] on div "Enviar a Suroriente Search input Search Mi cuenta" at bounding box center [460, 378] width 920 height 756
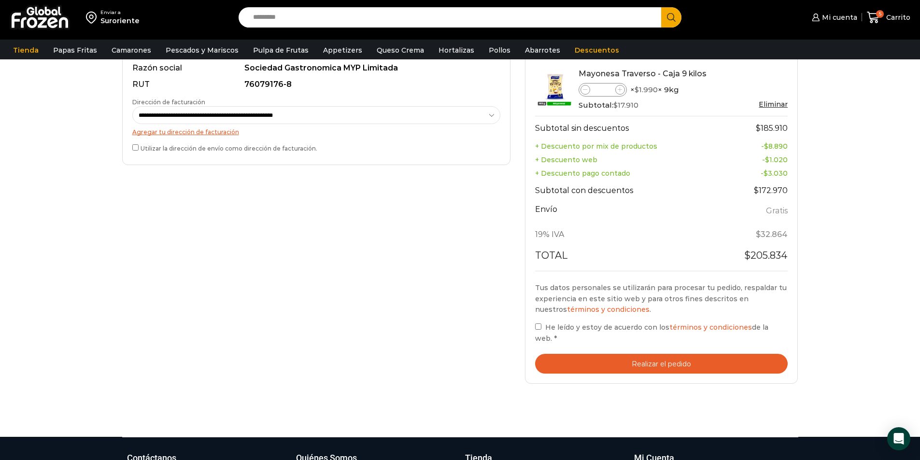
scroll to position [338, 0]
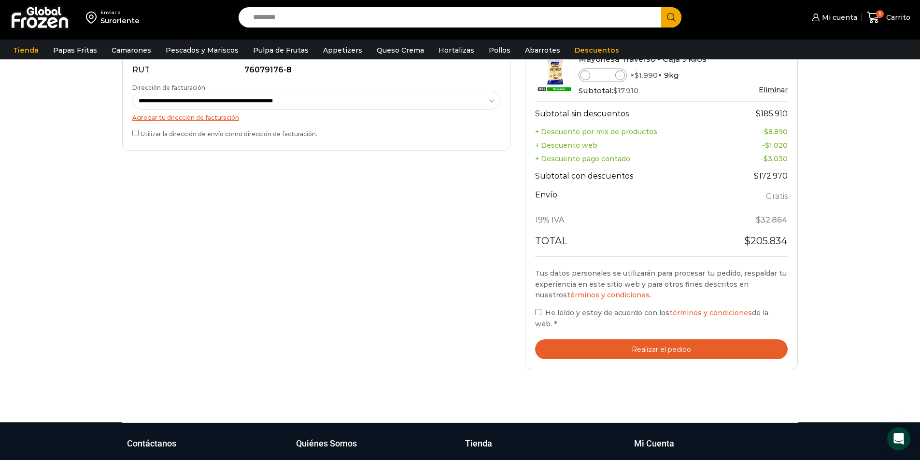
click at [541, 313] on label "He leído y estoy de acuerdo con los términos y condiciones de la web. *" at bounding box center [661, 318] width 253 height 22
click at [622, 341] on button "Realizar el pedido" at bounding box center [661, 350] width 253 height 20
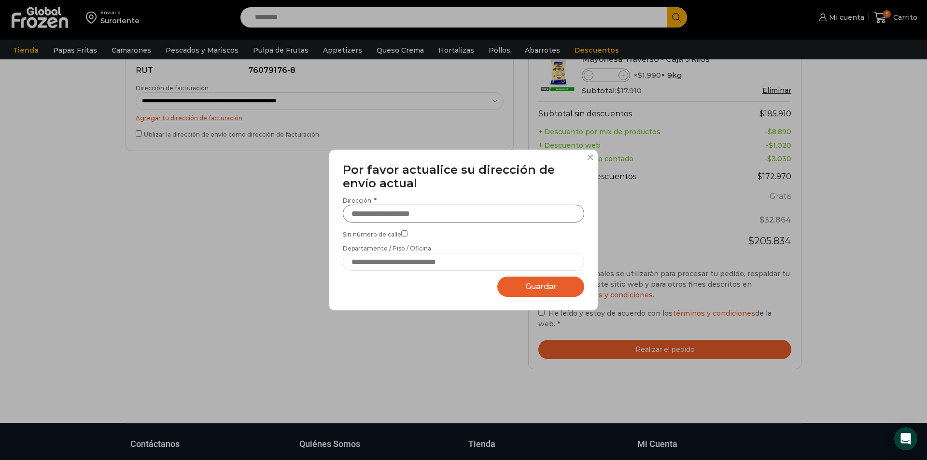
click at [378, 212] on input "Dirección: *" at bounding box center [464, 214] width 242 height 18
click at [526, 290] on span "Guardar" at bounding box center [541, 286] width 31 height 9
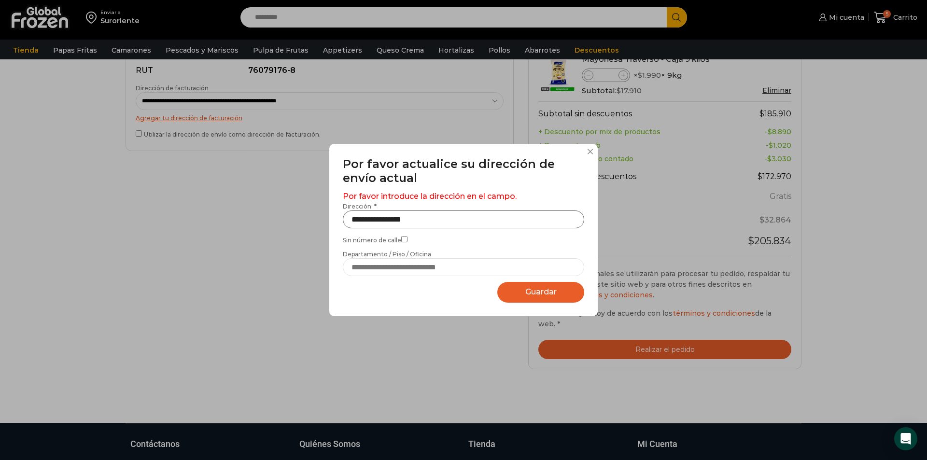
click at [464, 222] on input "**********" at bounding box center [464, 220] width 242 height 18
click at [529, 290] on span "Guardar" at bounding box center [541, 291] width 31 height 9
click at [524, 298] on button "Guardar Guardando..." at bounding box center [541, 292] width 87 height 21
drag, startPoint x: 468, startPoint y: 214, endPoint x: 330, endPoint y: 218, distance: 137.7
click at [330, 218] on div "**********" at bounding box center [463, 230] width 269 height 172
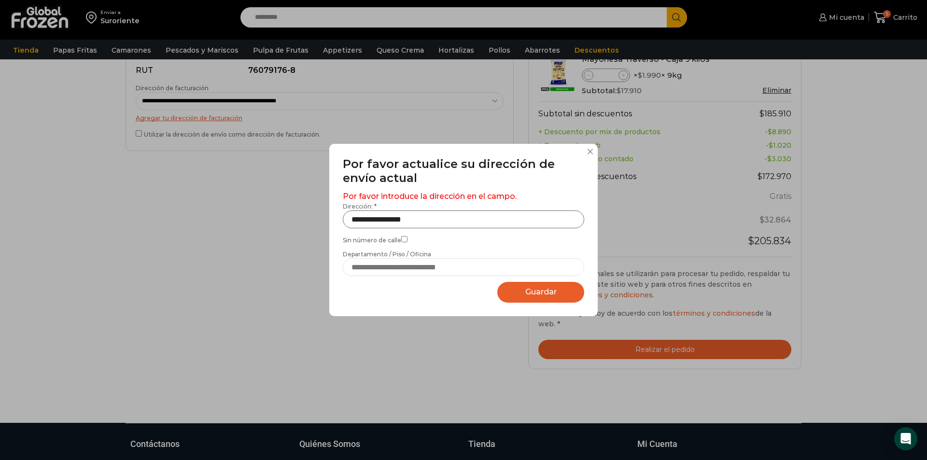
click at [464, 216] on input "**********" at bounding box center [464, 220] width 242 height 18
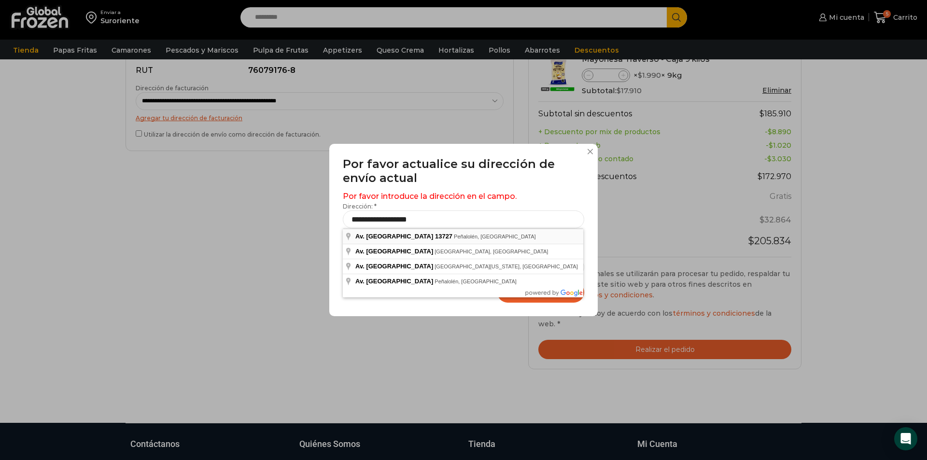
type input "**********"
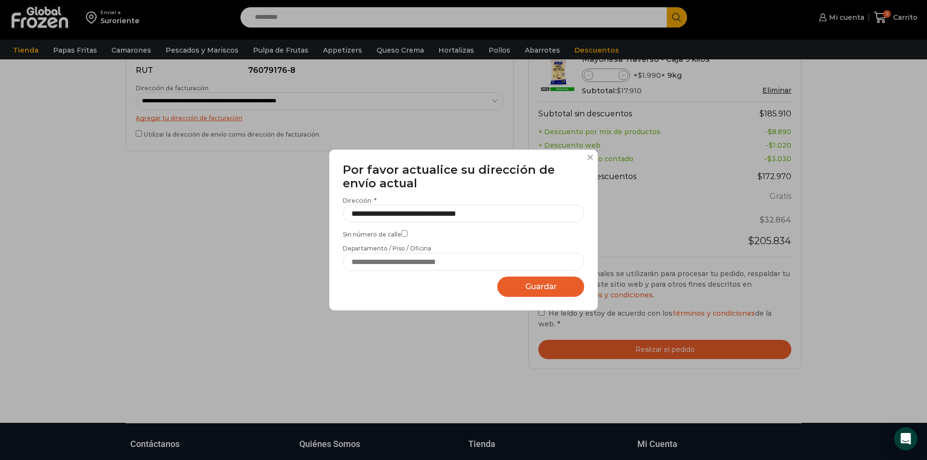
click at [529, 286] on span "Guardar" at bounding box center [541, 286] width 31 height 9
select select "*******"
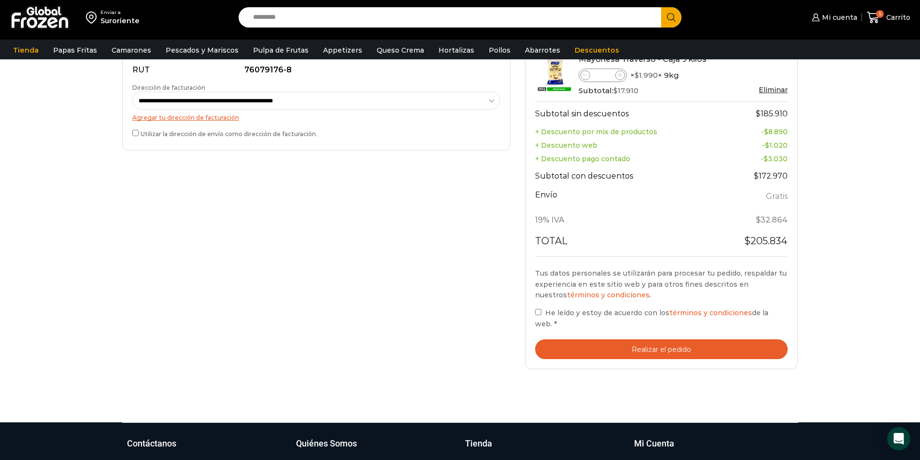
click at [612, 342] on button "Realizar el pedido" at bounding box center [661, 350] width 253 height 20
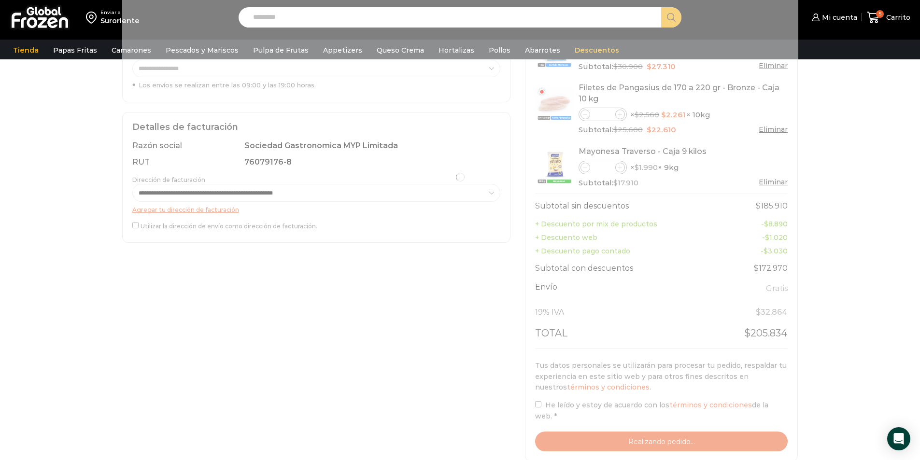
scroll to position [242, 0]
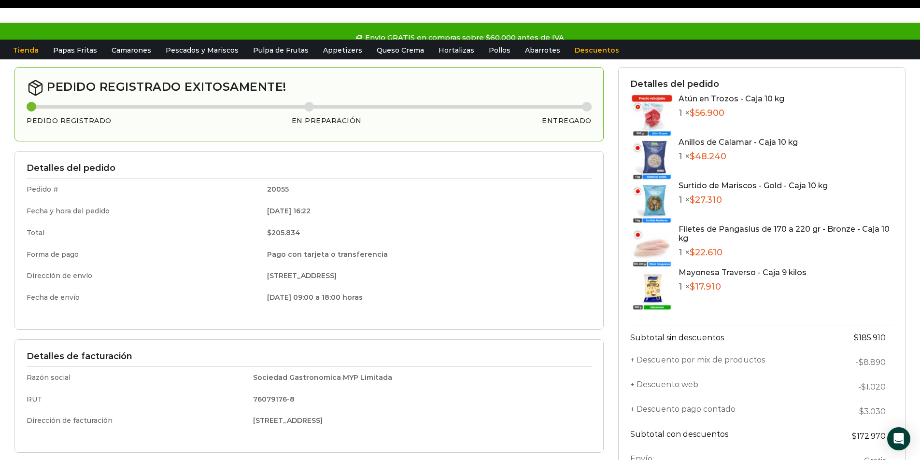
scroll to position [48, 0]
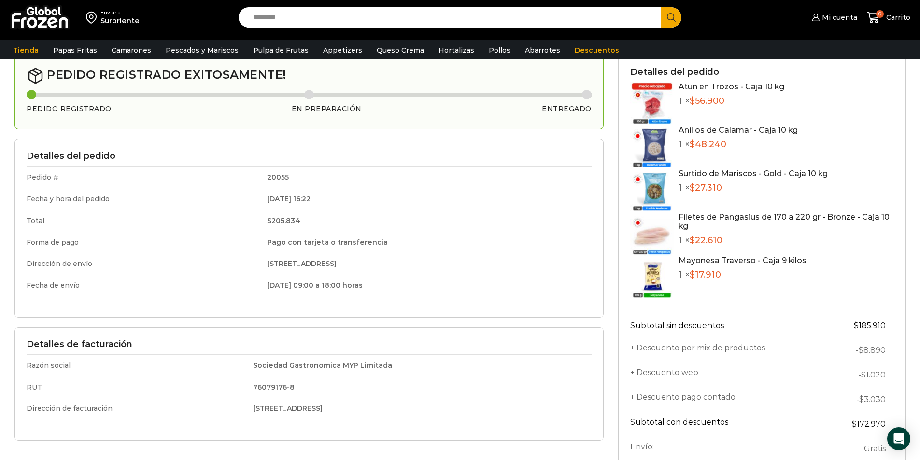
click at [368, 431] on div "Detalles de facturación Razón social Sociedad Gastronomica MYP Limitada RUT 760…" at bounding box center [308, 385] width 589 height 114
click at [473, 430] on div "Detalles de facturación Razón social Sociedad Gastronomica MYP Limitada RUT 760…" at bounding box center [308, 385] width 589 height 114
click at [543, 432] on div "Detalles de facturación Razón social Sociedad Gastronomica MYP Limitada RUT 760…" at bounding box center [308, 385] width 589 height 114
